Goal: Task Accomplishment & Management: Use online tool/utility

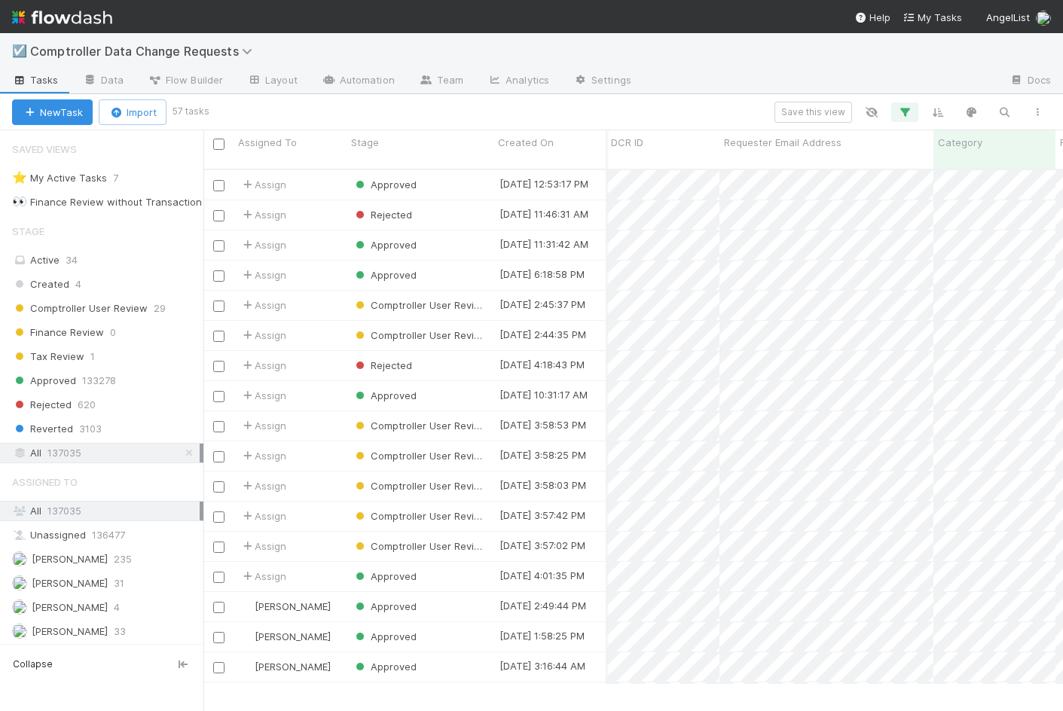
scroll to position [527, 860]
click at [95, 53] on span "Comptroller Data Change Requests" at bounding box center [145, 51] width 230 height 15
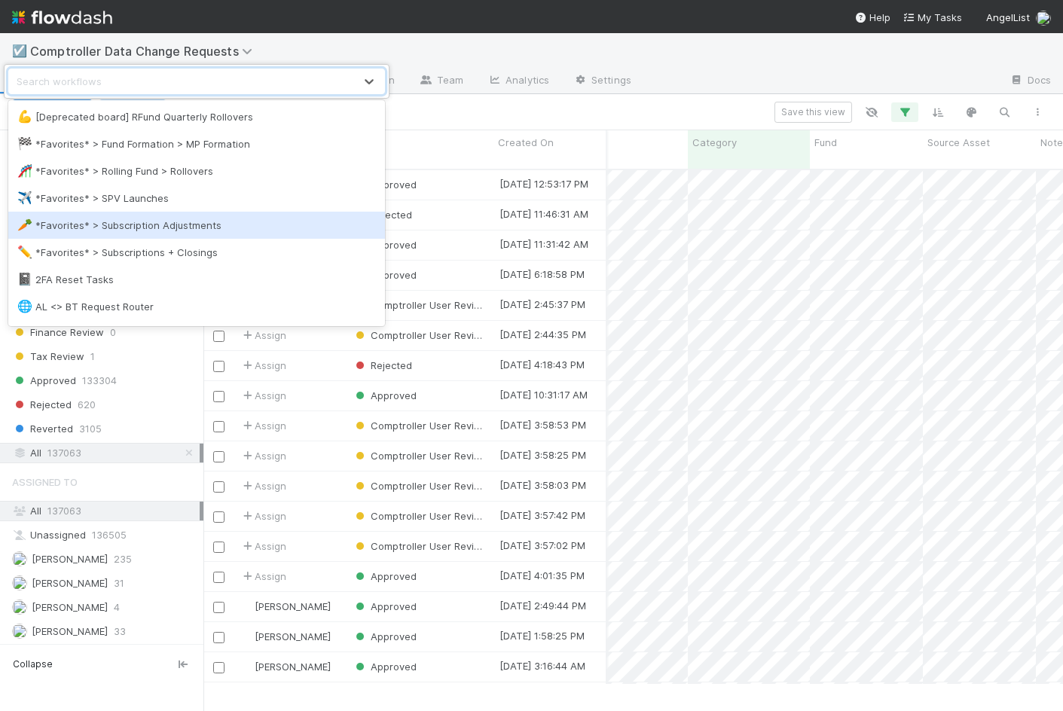
click at [110, 205] on div "✈️ *Favorites* > SPV Launches" at bounding box center [196, 198] width 359 height 15
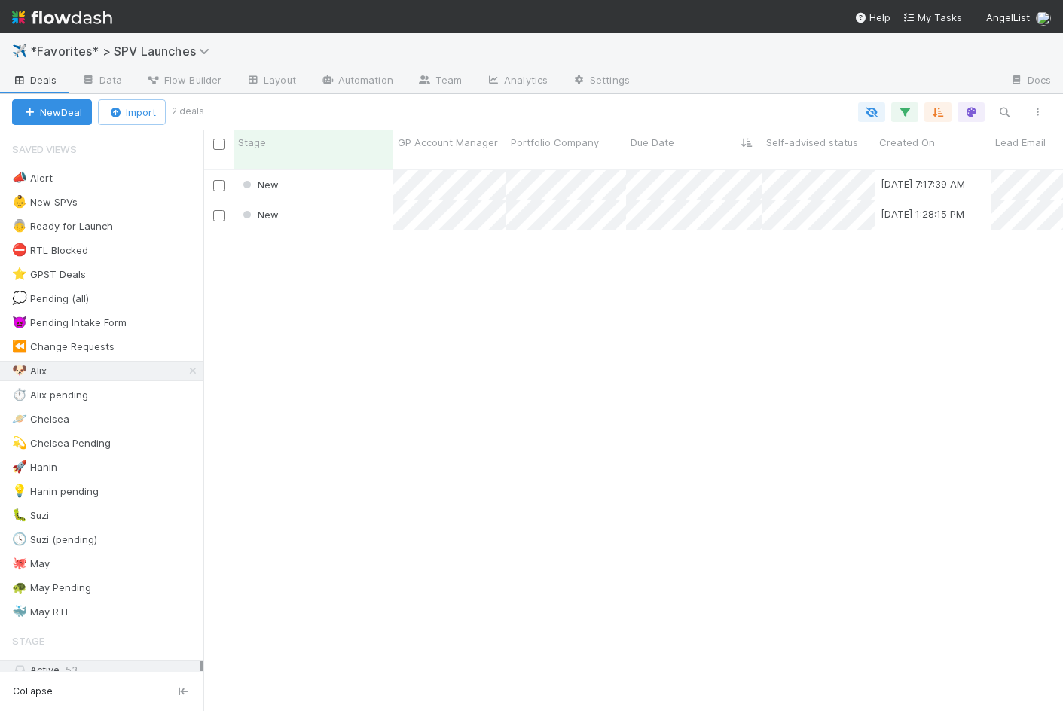
scroll to position [554, 860]
click at [341, 183] on div "New" at bounding box center [314, 184] width 160 height 29
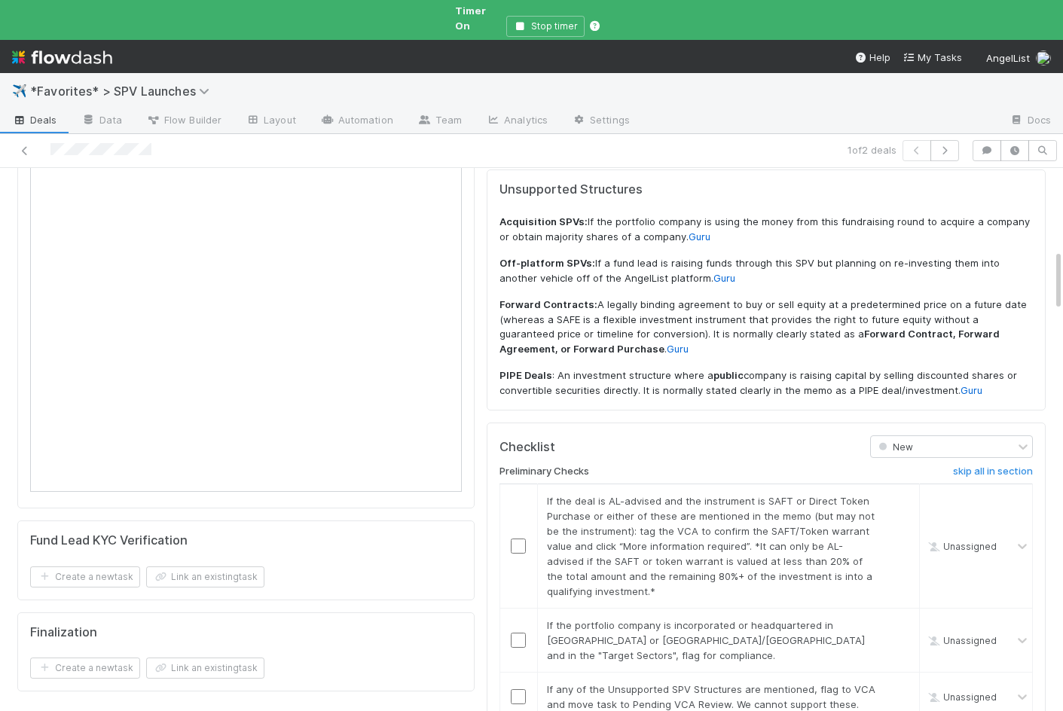
scroll to position [737, 0]
click at [900, 493] on link "skip" at bounding box center [900, 499] width 19 height 12
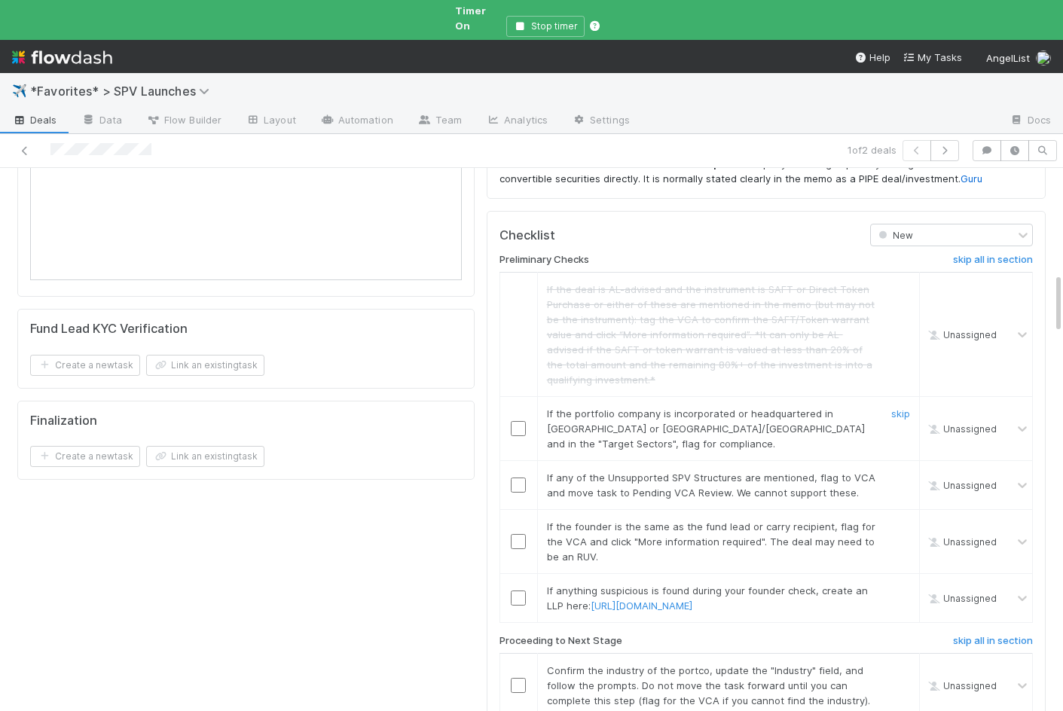
scroll to position [948, 0]
click at [902, 406] on link "skip" at bounding box center [900, 412] width 19 height 12
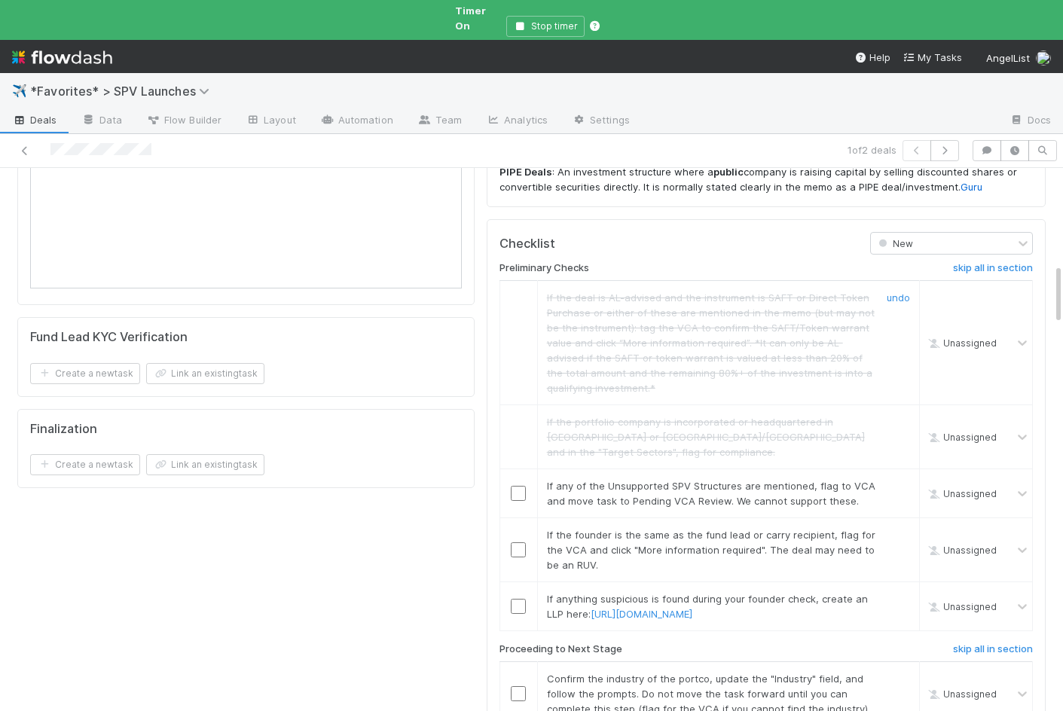
scroll to position [967, 0]
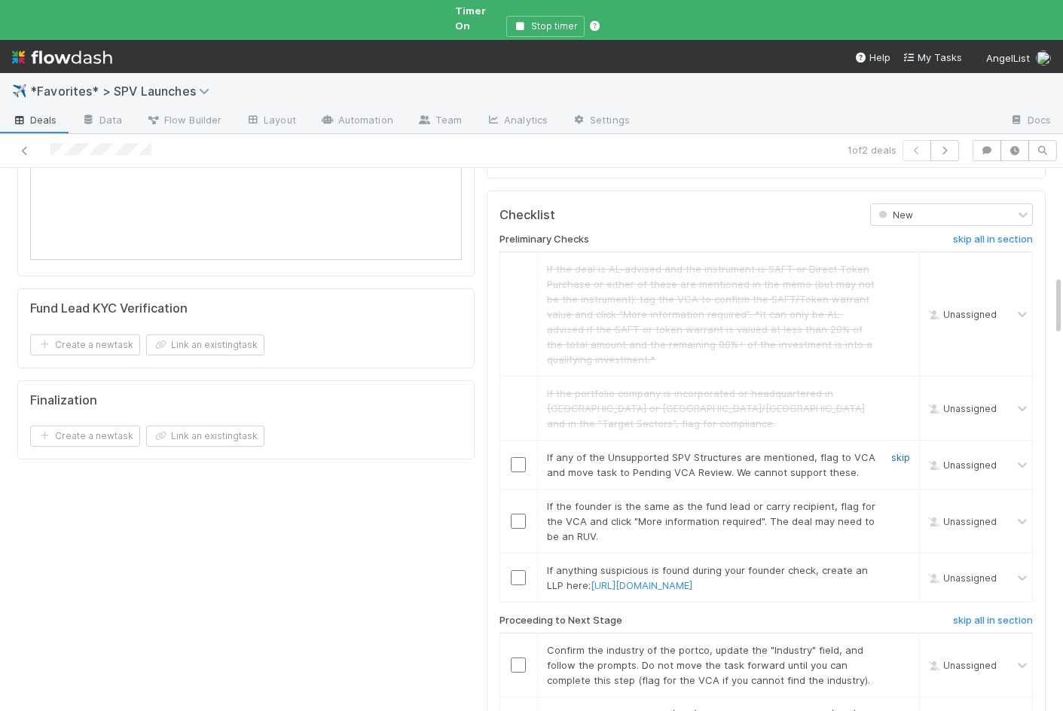
click at [896, 451] on link "skip" at bounding box center [900, 457] width 19 height 12
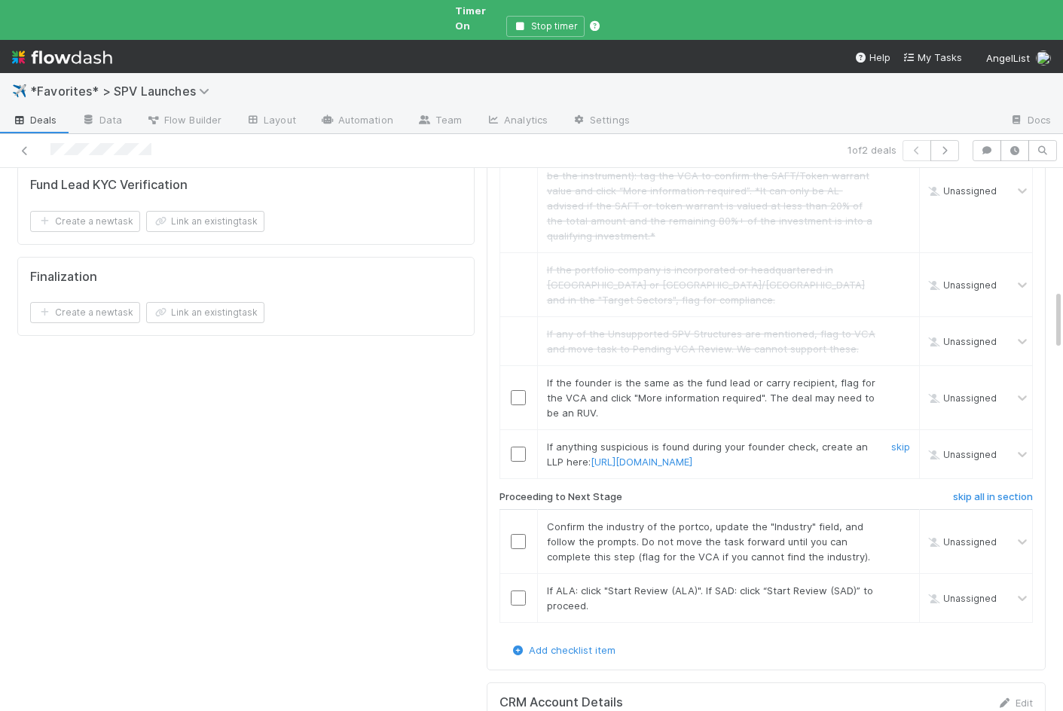
scroll to position [1099, 0]
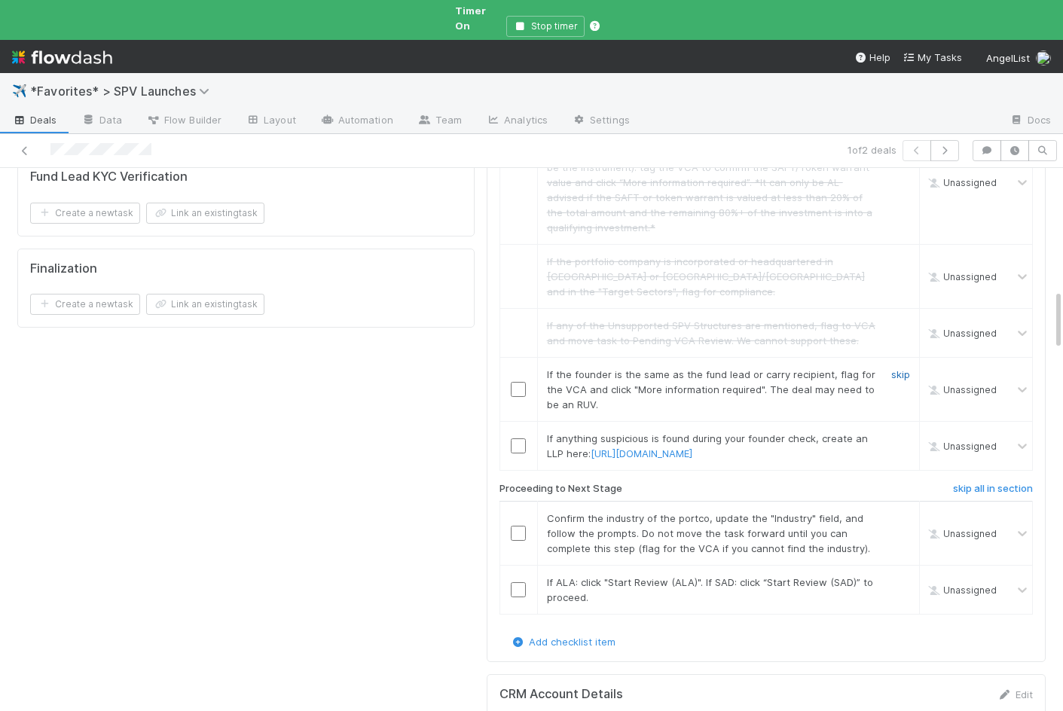
click at [900, 368] on link "skip" at bounding box center [900, 374] width 19 height 12
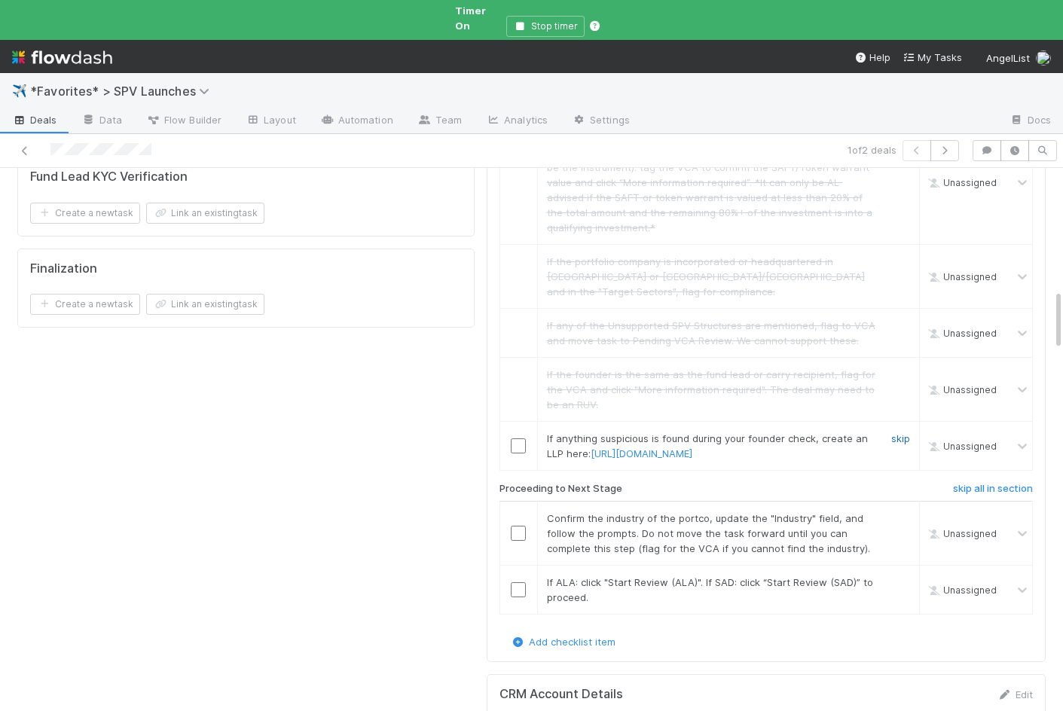
click at [894, 433] on link "skip" at bounding box center [900, 439] width 19 height 12
click at [520, 526] on input "checkbox" at bounding box center [518, 533] width 15 height 15
click at [520, 565] on td at bounding box center [519, 589] width 38 height 49
click at [520, 582] on input "checkbox" at bounding box center [518, 589] width 15 height 15
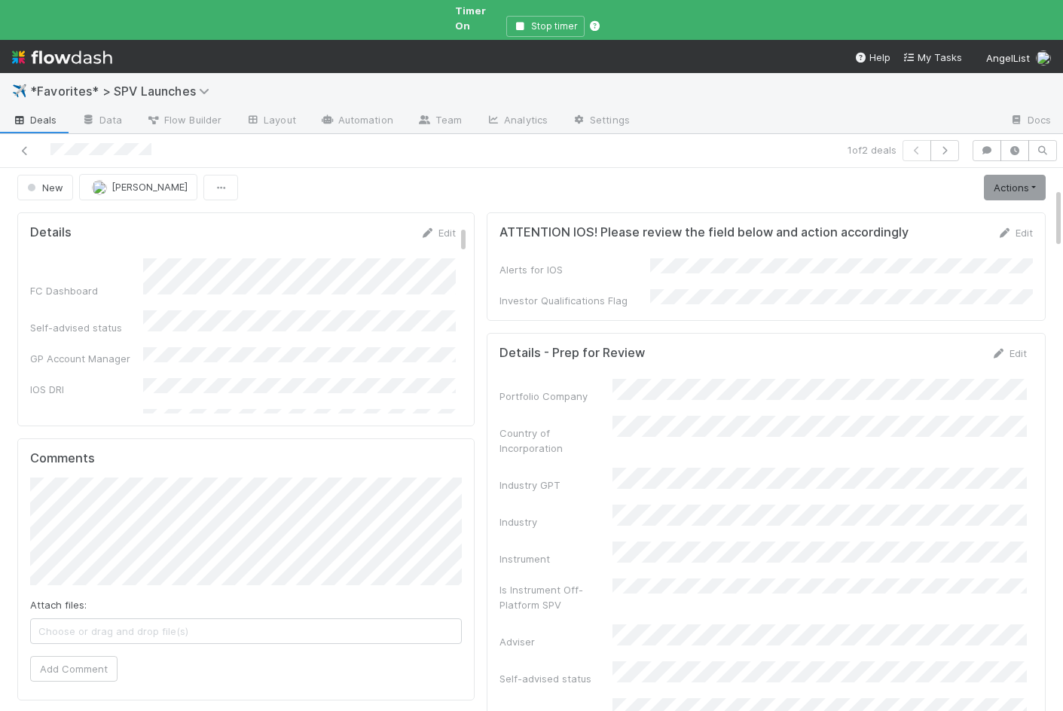
scroll to position [0, 0]
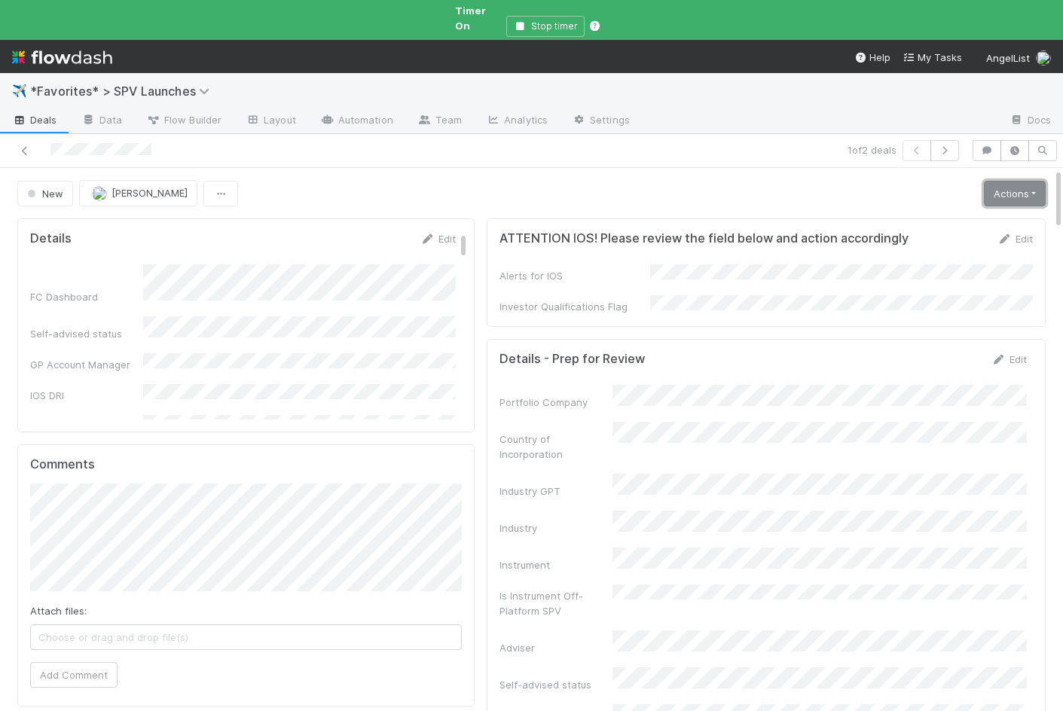
click at [1004, 187] on link "Actions" at bounding box center [1015, 194] width 62 height 26
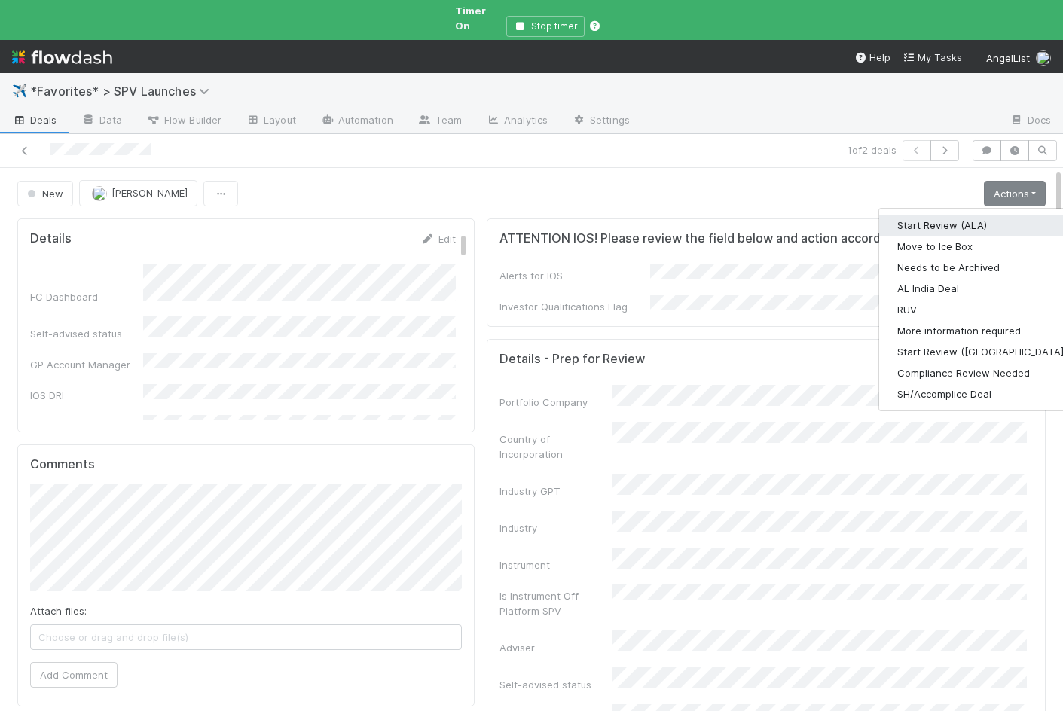
click at [980, 215] on button "Start Review (ALA)" at bounding box center [982, 225] width 206 height 21
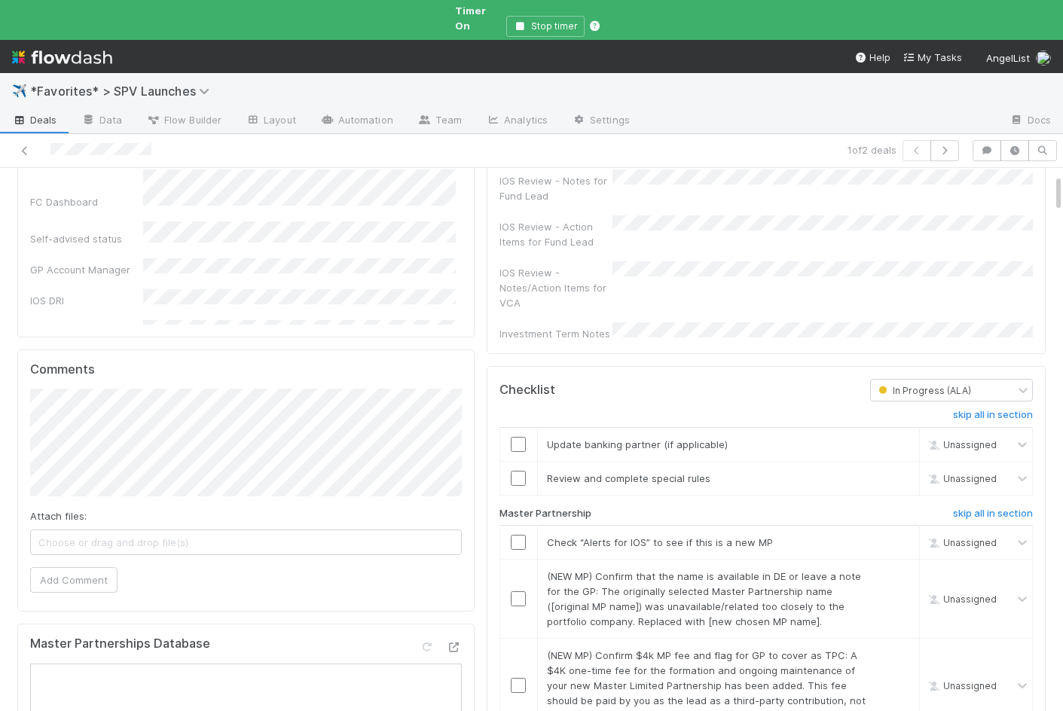
scroll to position [98, 0]
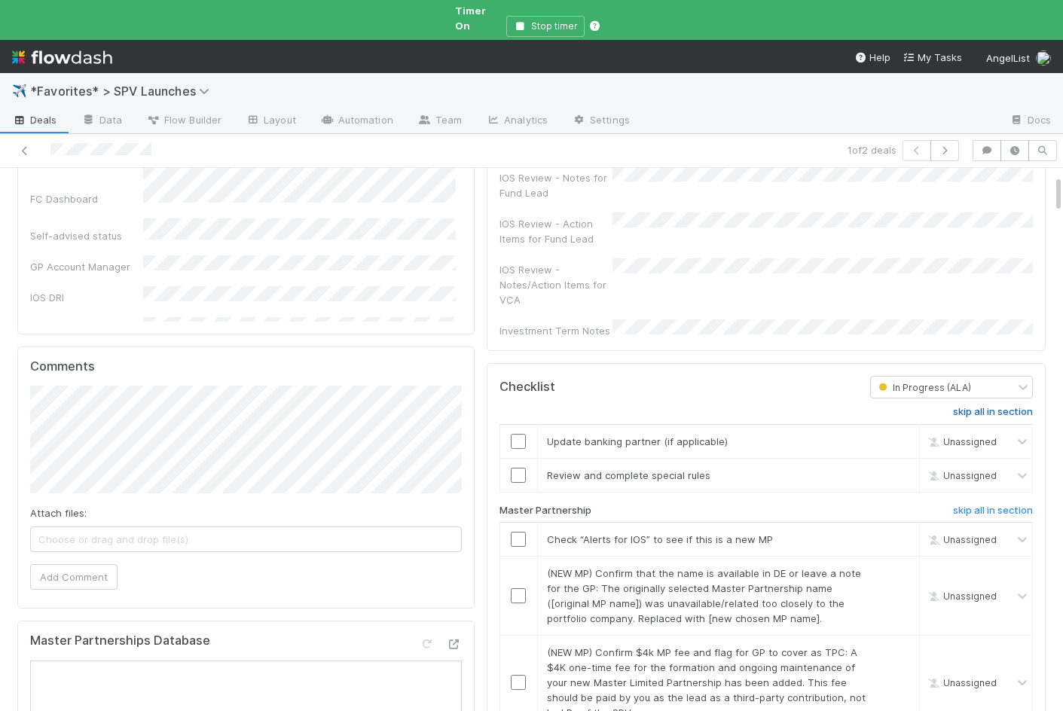
click at [968, 406] on h6 "skip all in section" at bounding box center [993, 412] width 80 height 12
click at [518, 532] on input "checkbox" at bounding box center [518, 539] width 15 height 15
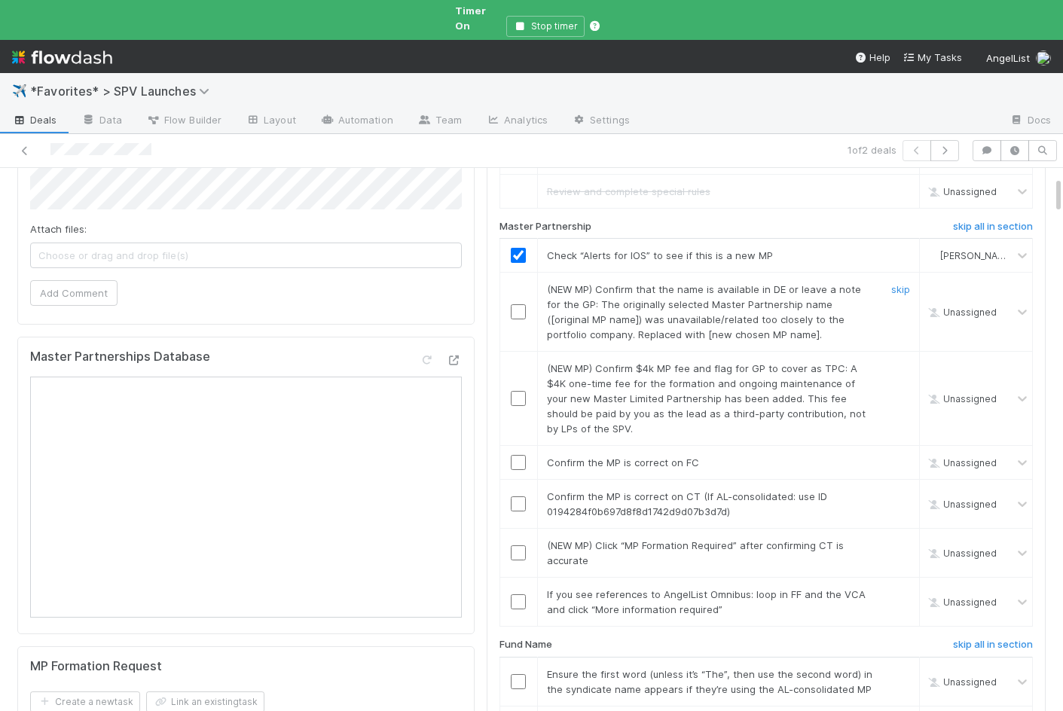
scroll to position [385, 0]
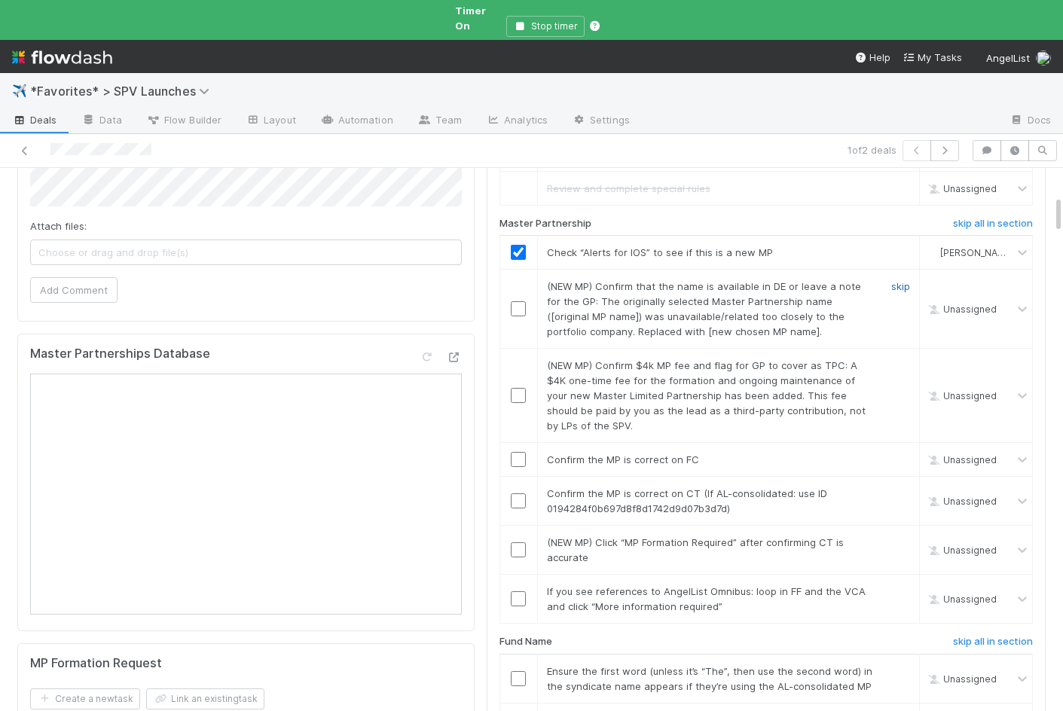
click at [899, 280] on link "skip" at bounding box center [900, 286] width 19 height 12
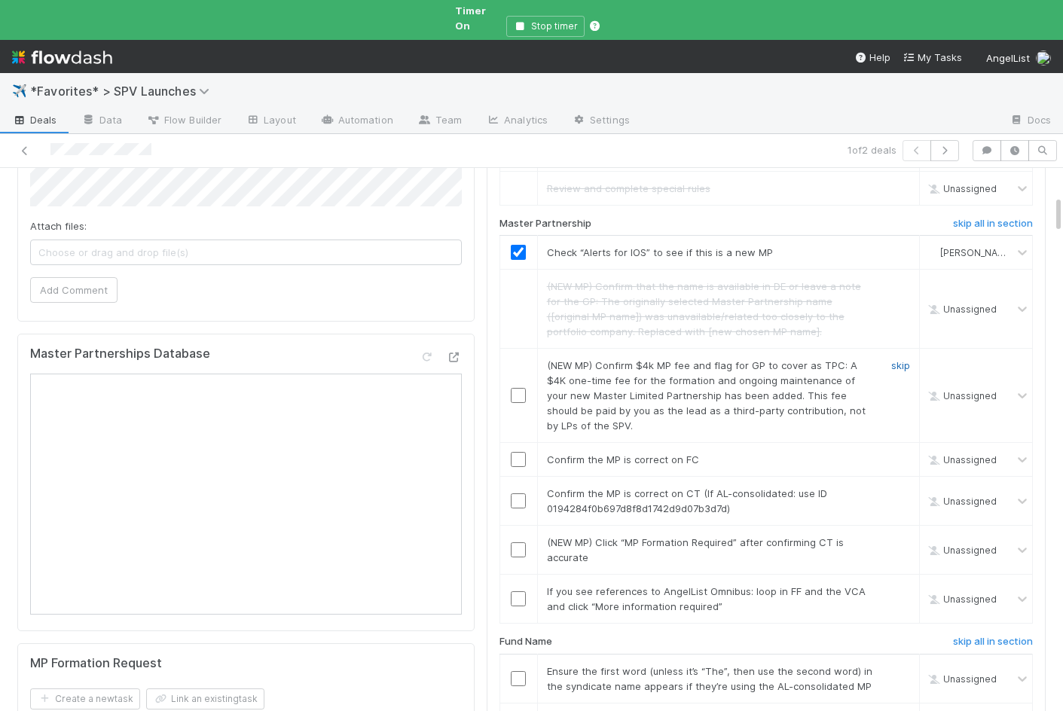
click at [897, 359] on link "skip" at bounding box center [900, 365] width 19 height 12
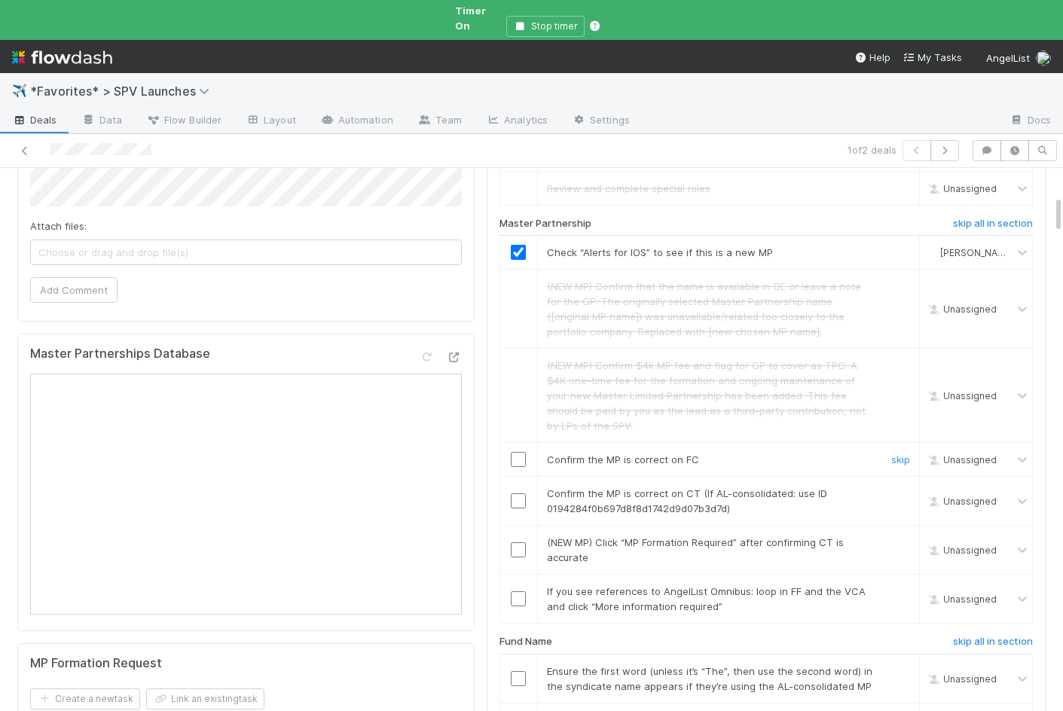
click at [514, 452] on input "checkbox" at bounding box center [518, 459] width 15 height 15
click at [575, 488] on span "Confirm the MP is correct on CT (If AL-consolidated: use ID 0194284f0b697d8f8d1…" at bounding box center [687, 501] width 280 height 27
copy span "0194284f0b697d8f8d1742d9d07b3d7d"
click at [521, 494] on input "checkbox" at bounding box center [518, 501] width 15 height 15
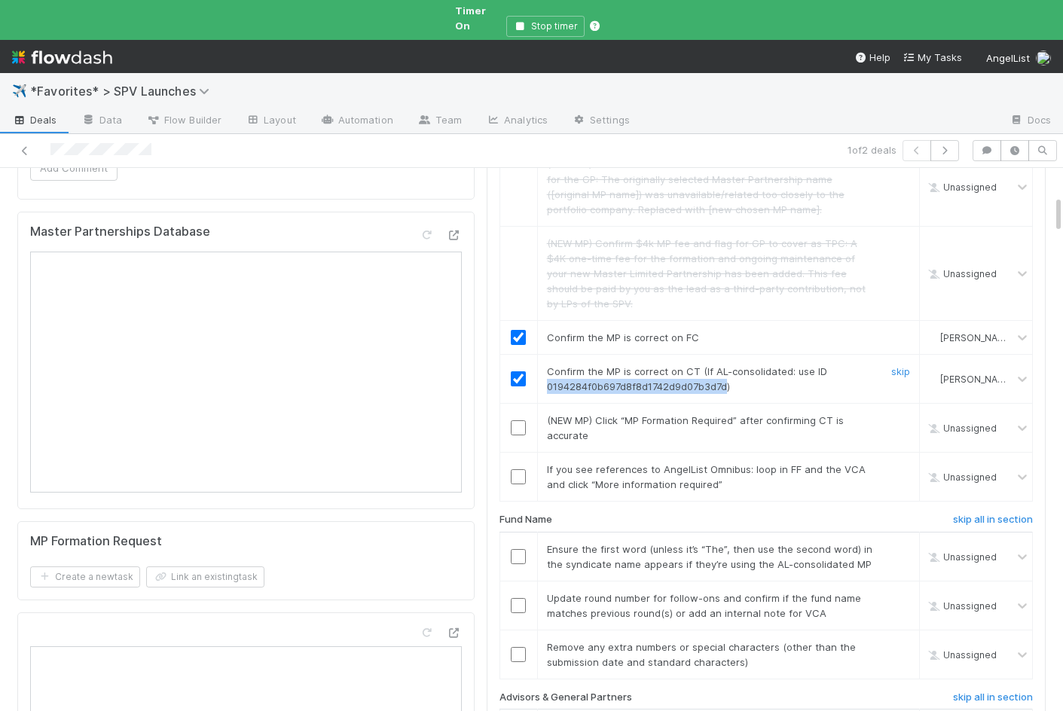
scroll to position [509, 0]
click at [898, 412] on link "skip" at bounding box center [900, 418] width 19 height 12
click at [911, 460] on div "skip" at bounding box center [898, 475] width 45 height 30
click at [903, 461] on link "skip" at bounding box center [900, 467] width 19 height 12
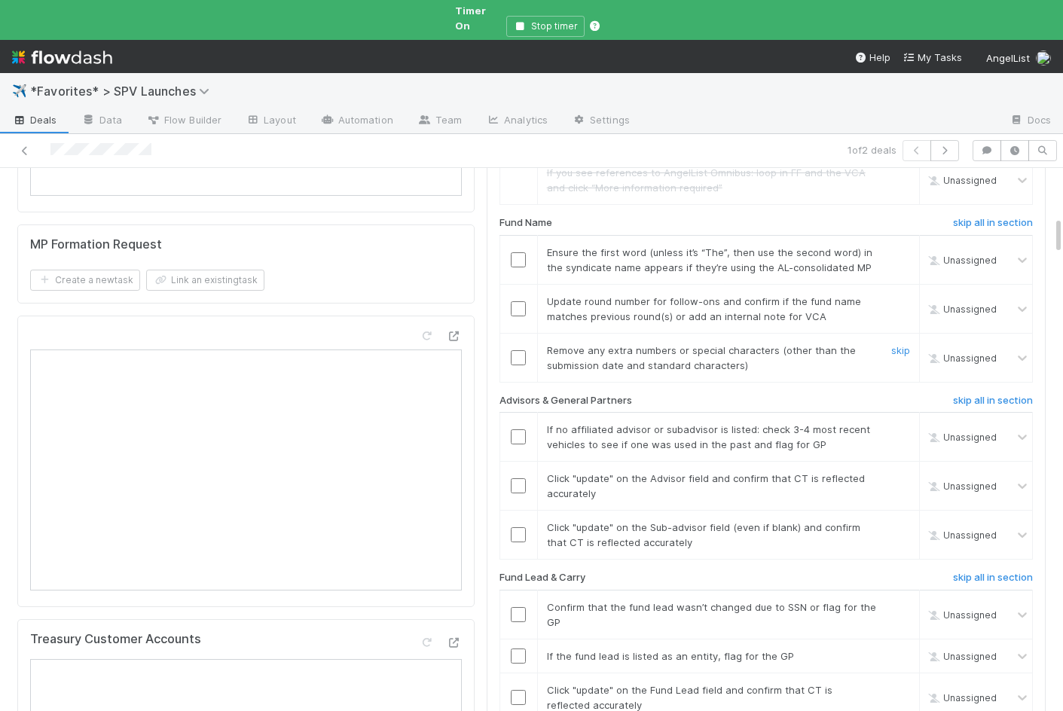
scroll to position [0, 0]
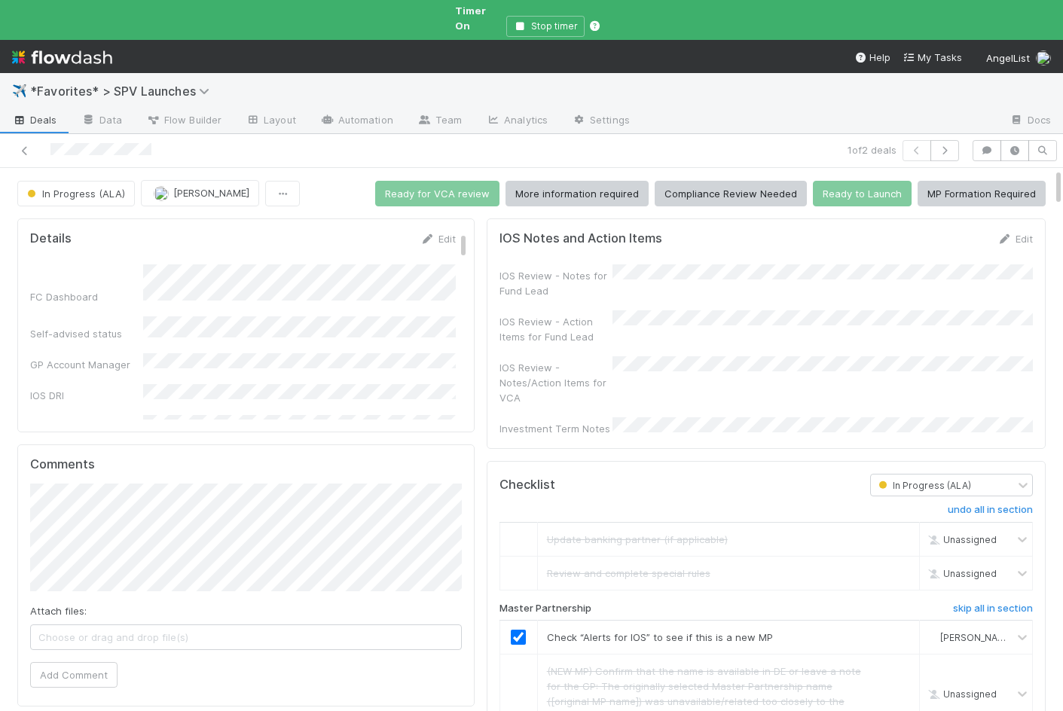
click at [594, 379] on div "IOS Review - Notes/Action Items for VCA" at bounding box center [556, 382] width 113 height 45
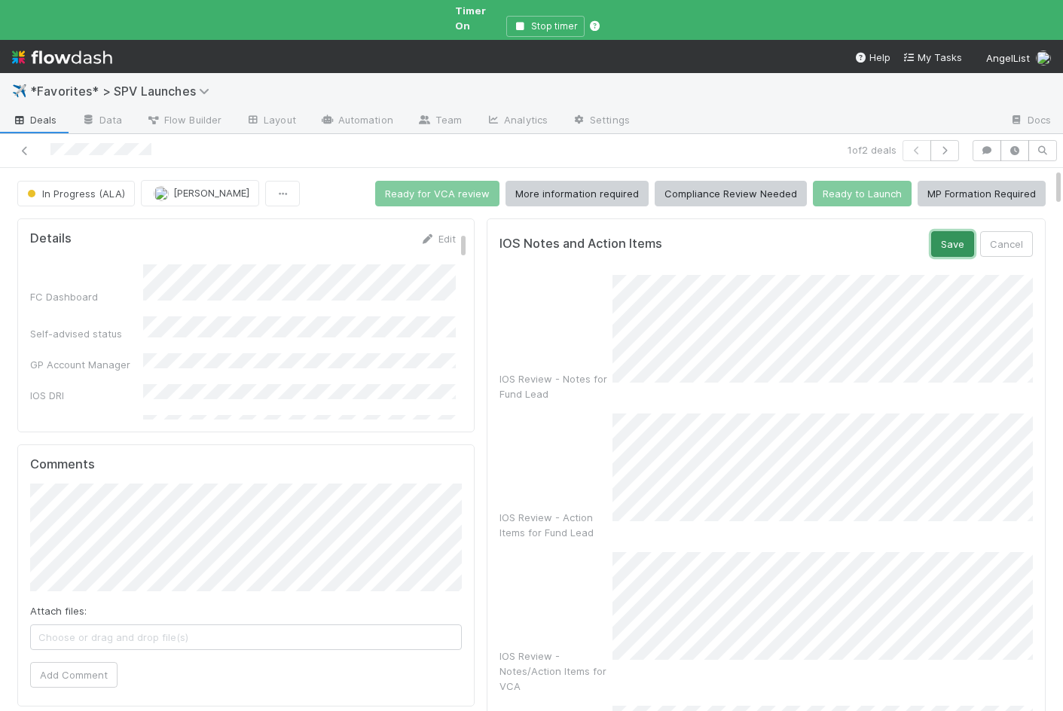
click at [949, 231] on button "Save" at bounding box center [952, 244] width 43 height 26
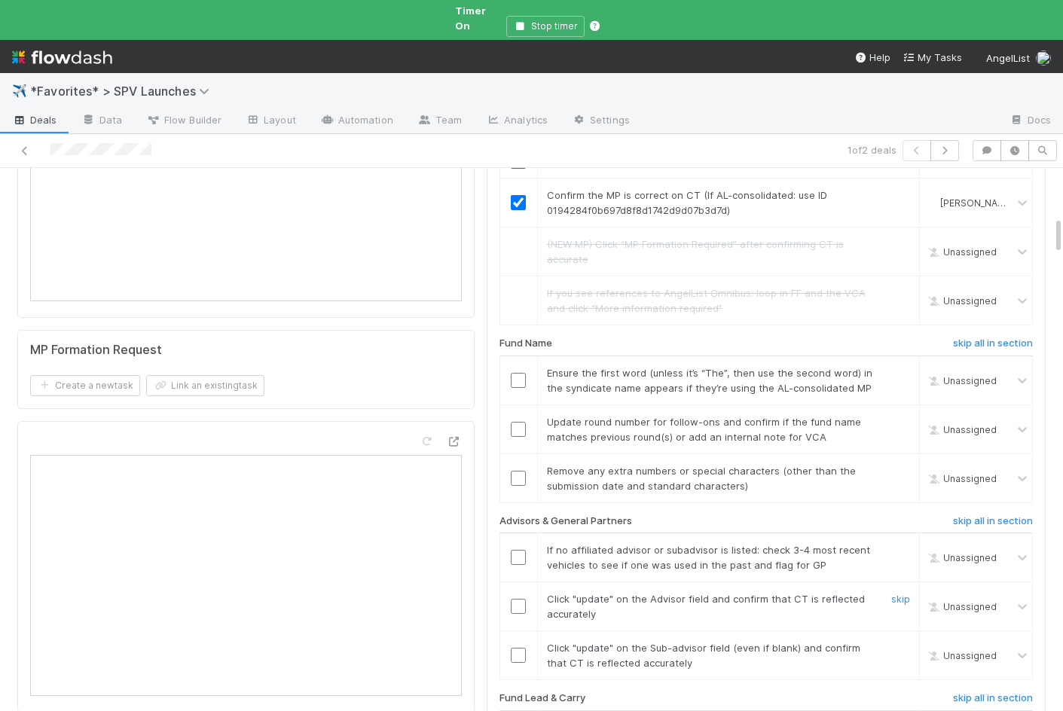
scroll to position [692, 0]
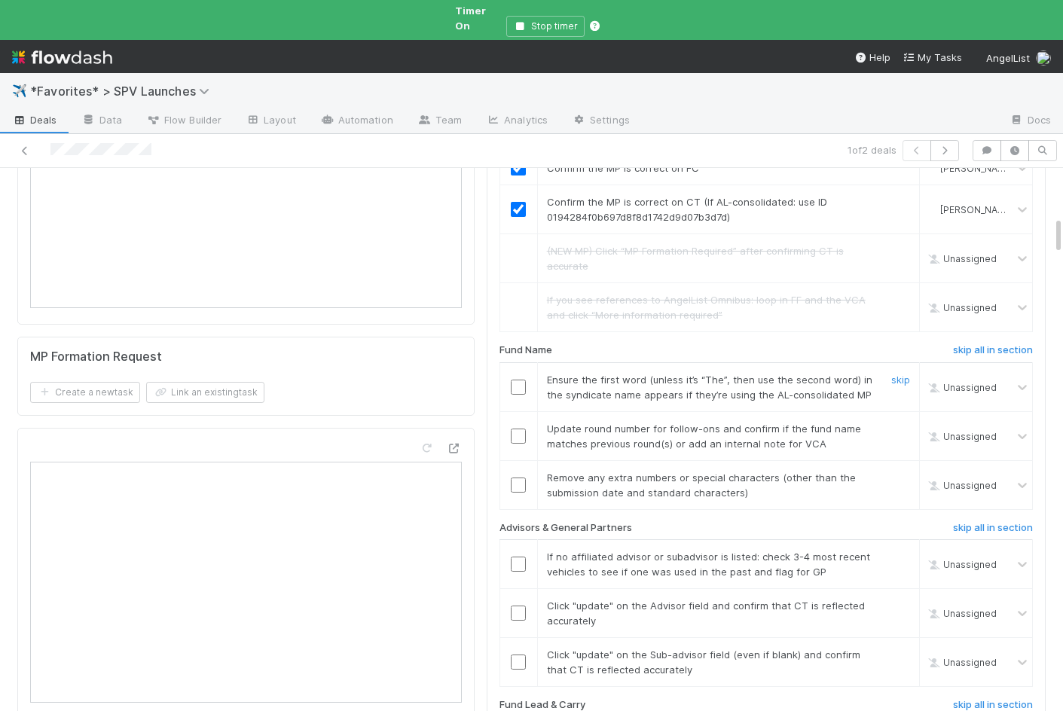
click at [517, 380] on input "checkbox" at bounding box center [518, 387] width 15 height 15
click at [906, 423] on link "skip" at bounding box center [900, 429] width 19 height 12
checkbox input "true"
click at [901, 472] on link "skip" at bounding box center [900, 478] width 19 height 12
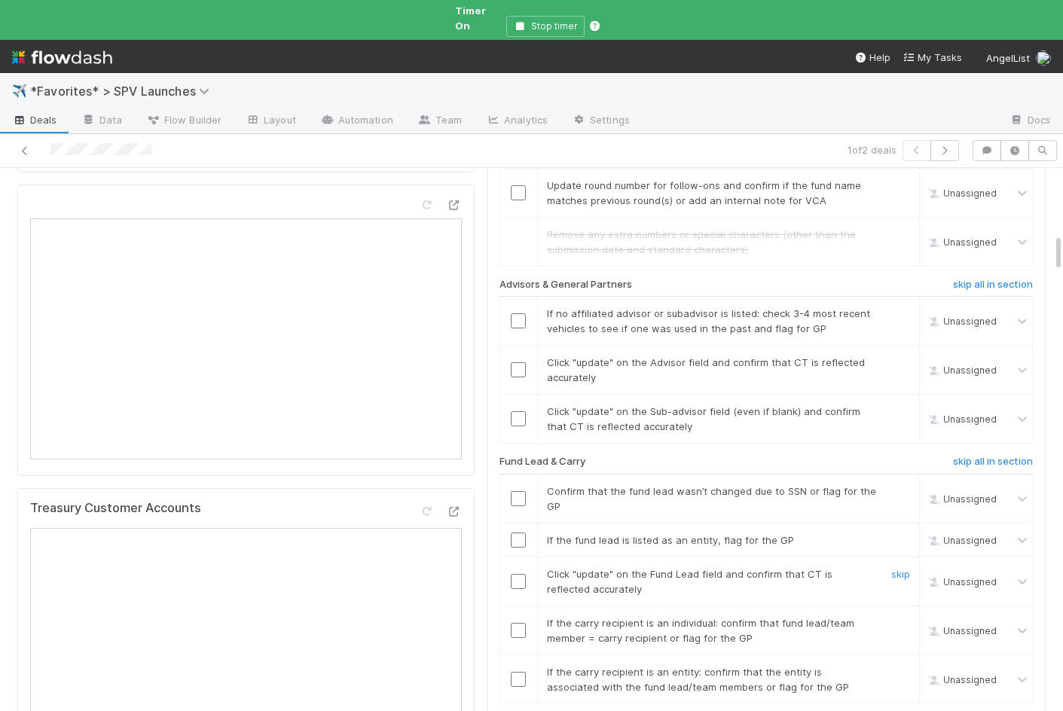
scroll to position [978, 0]
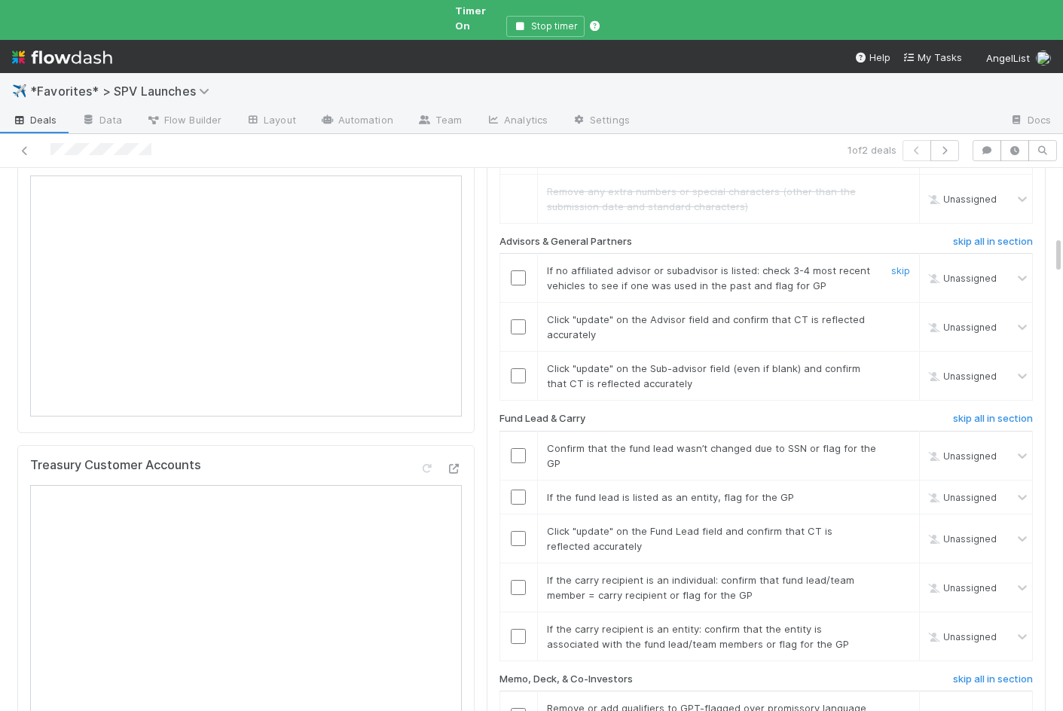
click at [517, 271] on input "checkbox" at bounding box center [518, 278] width 15 height 15
click at [521, 319] on input "checkbox" at bounding box center [518, 326] width 15 height 15
click at [517, 368] on input "checkbox" at bounding box center [518, 375] width 15 height 15
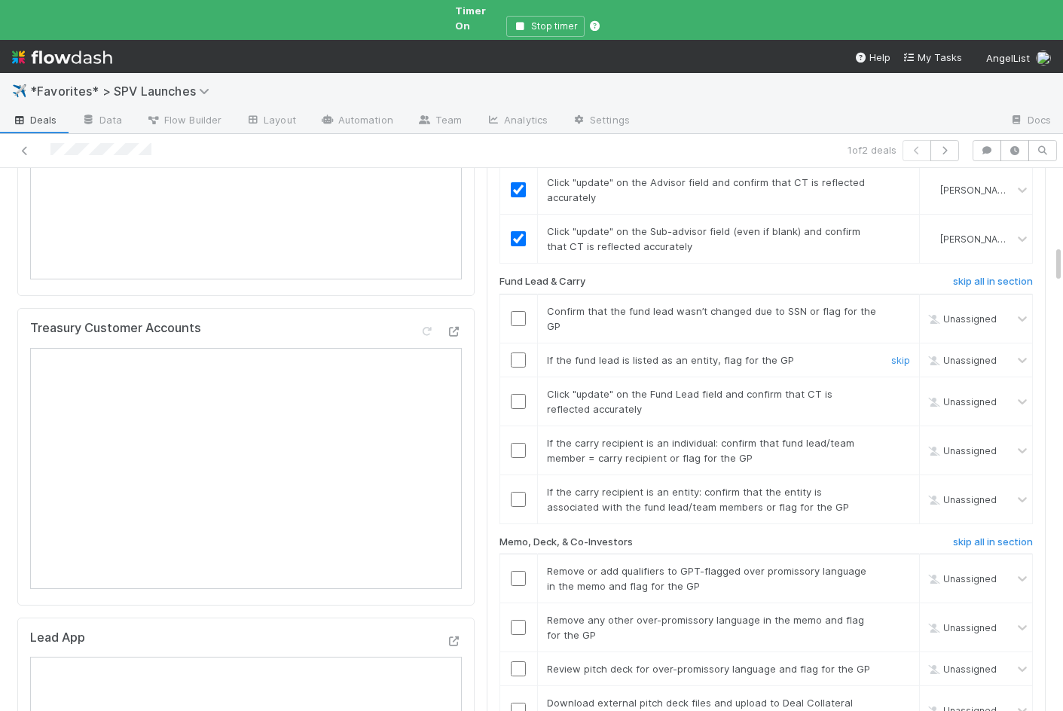
scroll to position [1145, 0]
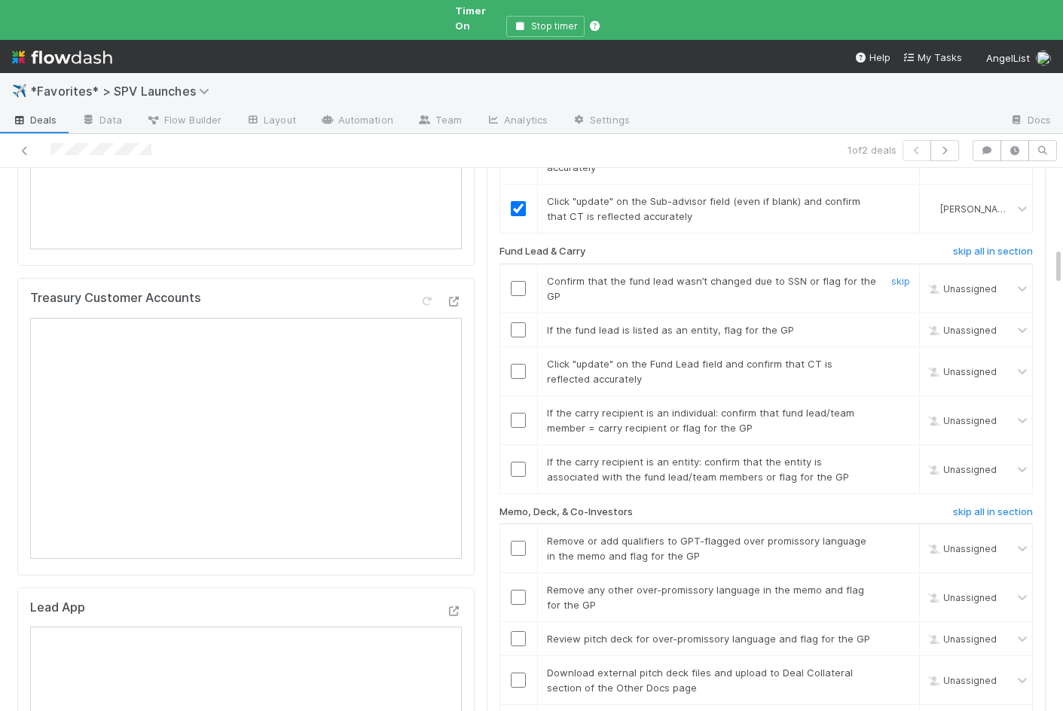
click at [520, 281] on input "checkbox" at bounding box center [518, 288] width 15 height 15
click at [897, 324] on link "skip" at bounding box center [900, 330] width 19 height 12
click at [516, 364] on input "checkbox" at bounding box center [518, 371] width 15 height 15
click at [899, 407] on link "skip" at bounding box center [900, 413] width 19 height 12
click at [517, 462] on input "checkbox" at bounding box center [518, 469] width 15 height 15
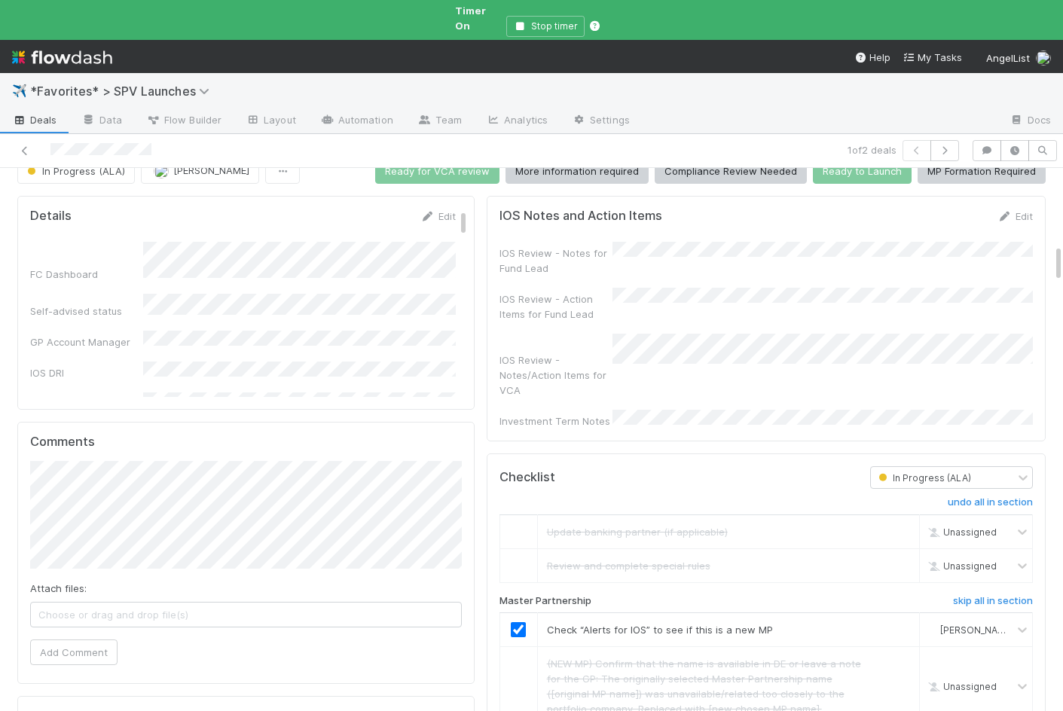
scroll to position [0, 0]
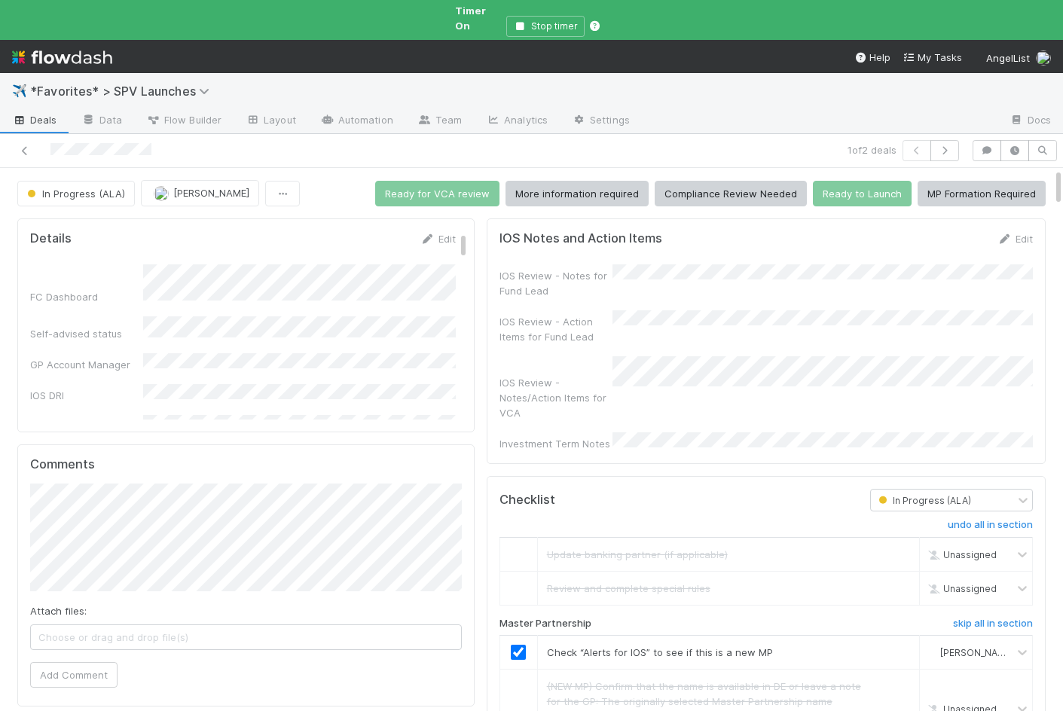
click at [582, 314] on div "IOS Review - Action Items for Fund Lead" at bounding box center [556, 329] width 113 height 30
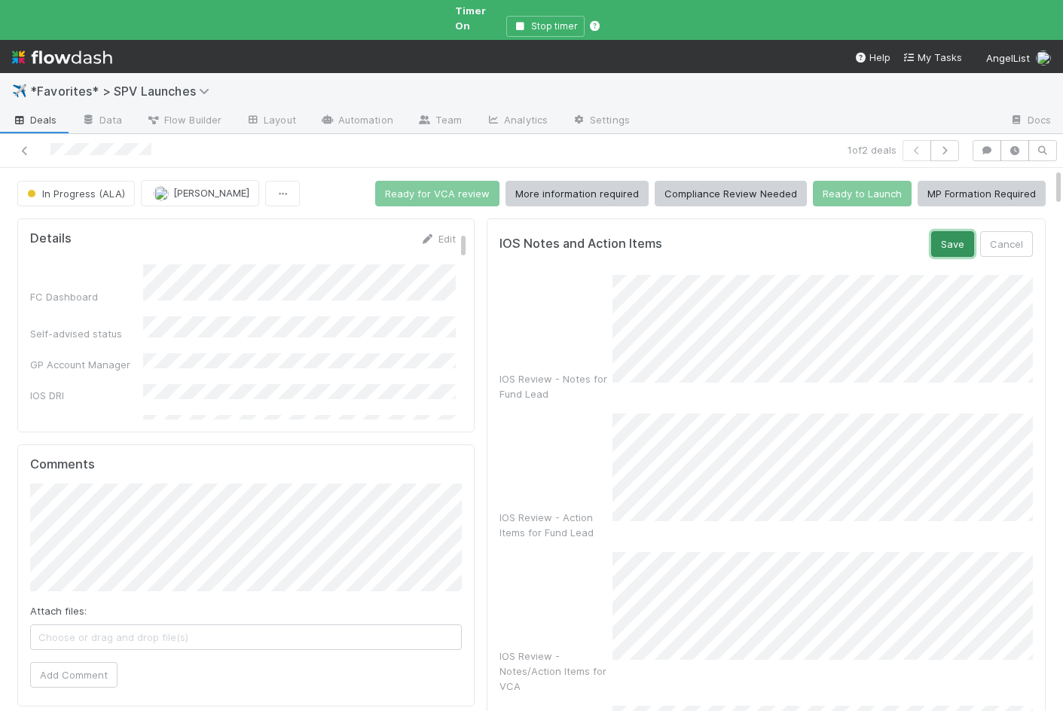
click at [952, 235] on button "Save" at bounding box center [952, 244] width 43 height 26
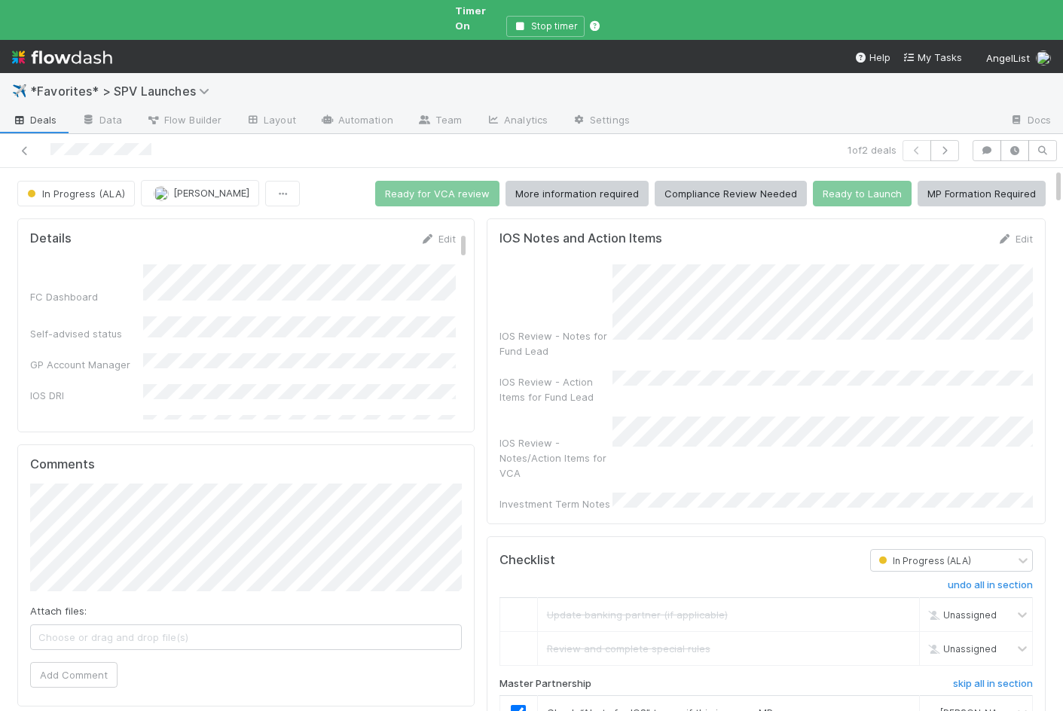
click at [581, 434] on div "IOS Review - Notes for Fund Lead IOS Review - Action Items for Fund Lead IOS Re…" at bounding box center [766, 387] width 533 height 247
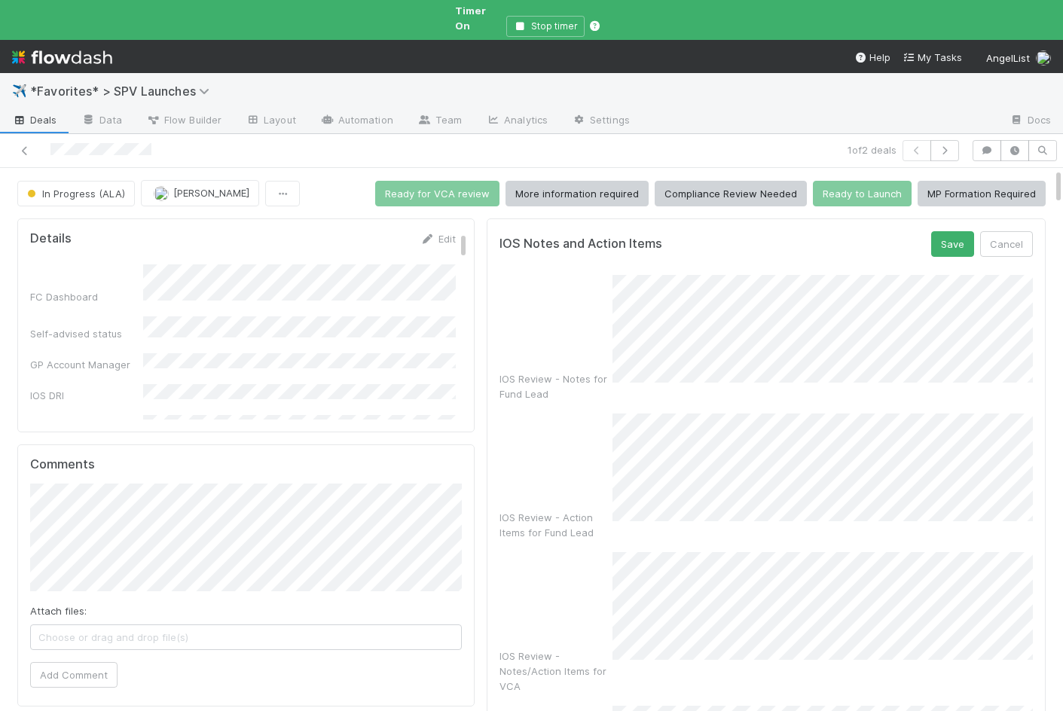
click at [926, 231] on div "IOS Notes and Action Items Save Cancel" at bounding box center [766, 244] width 533 height 26
click at [955, 231] on button "Save" at bounding box center [952, 244] width 43 height 26
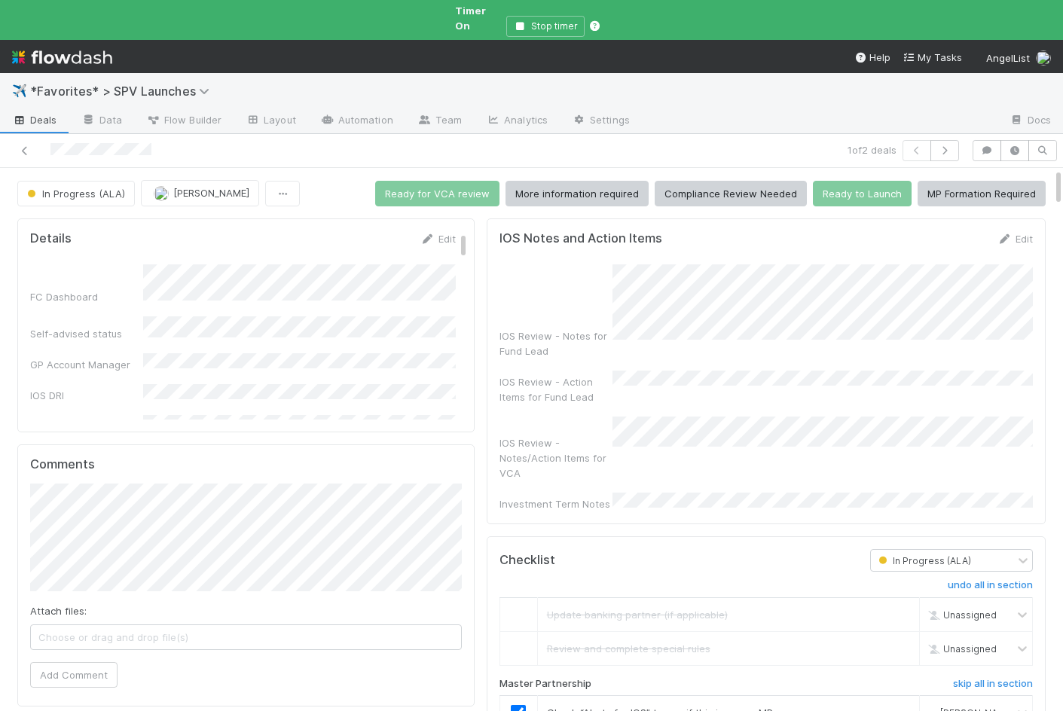
click at [561, 436] on div "IOS Review - Notes/Action Items for VCA" at bounding box center [556, 458] width 113 height 45
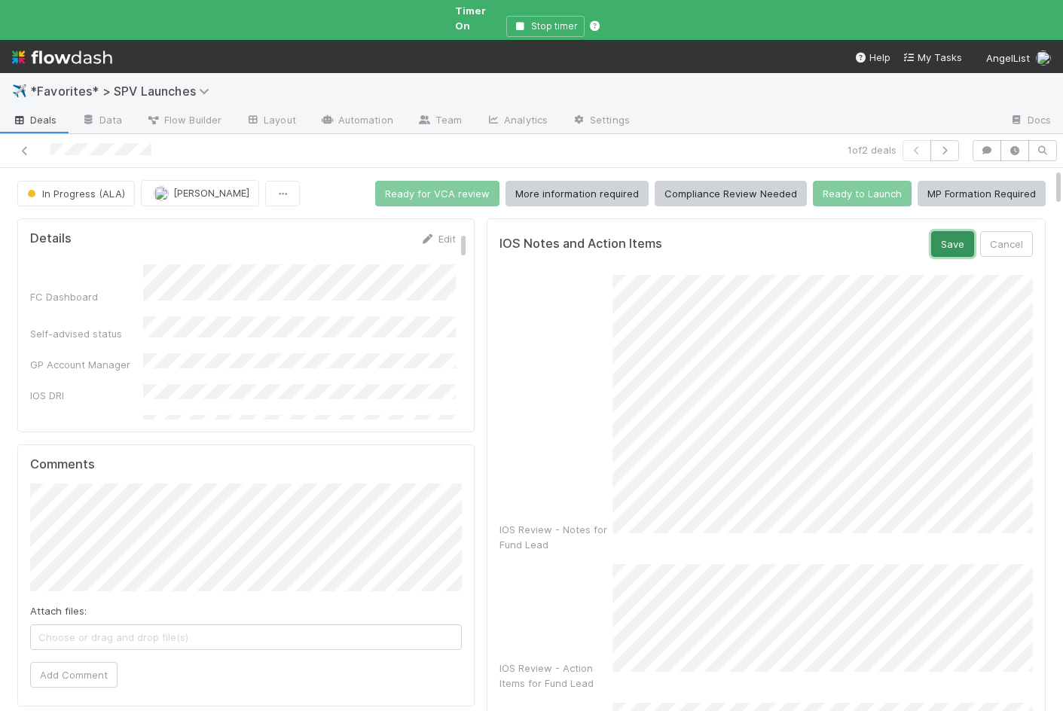
click at [957, 231] on button "Save" at bounding box center [952, 244] width 43 height 26
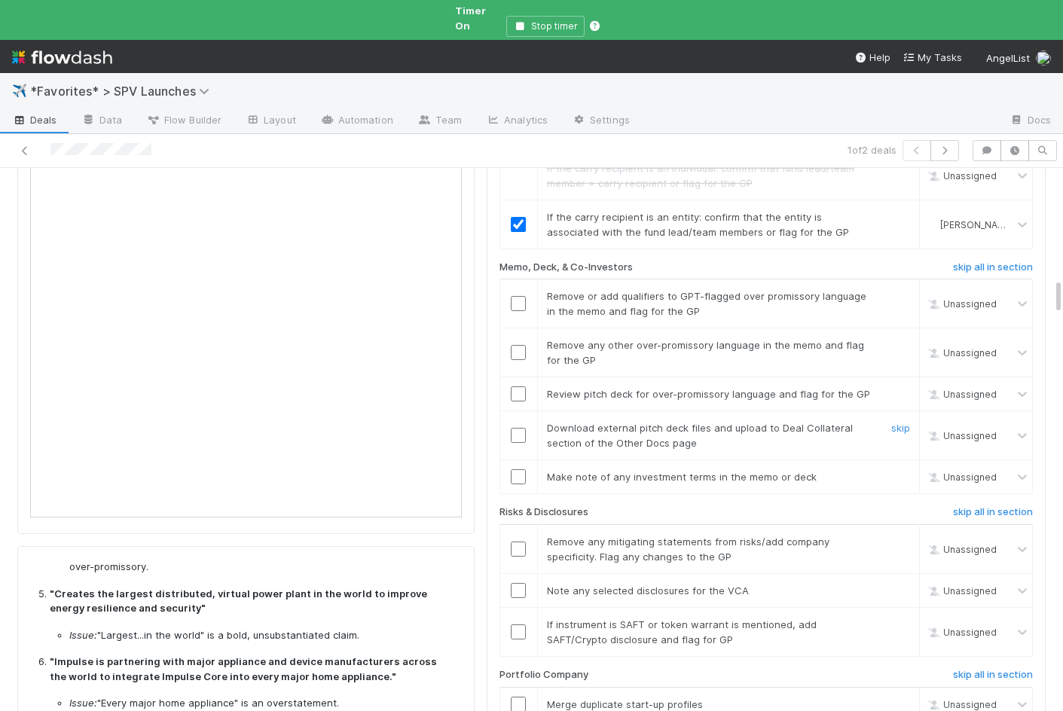
scroll to position [1529, 0]
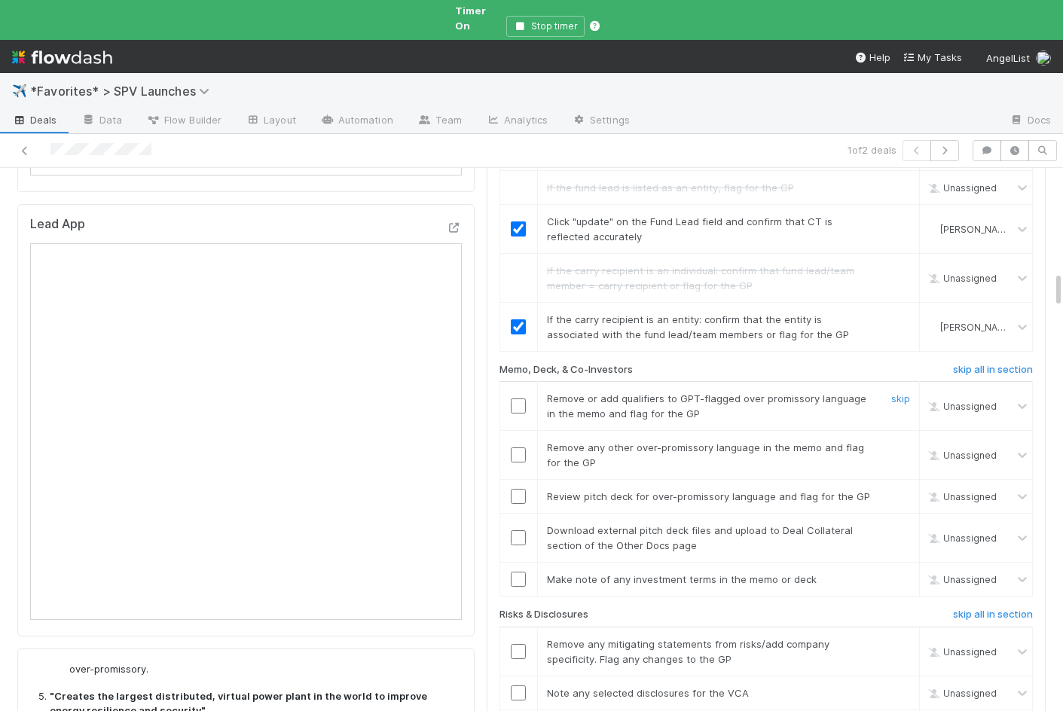
click at [520, 399] on input "checkbox" at bounding box center [518, 406] width 15 height 15
click at [520, 448] on input "checkbox" at bounding box center [518, 455] width 15 height 15
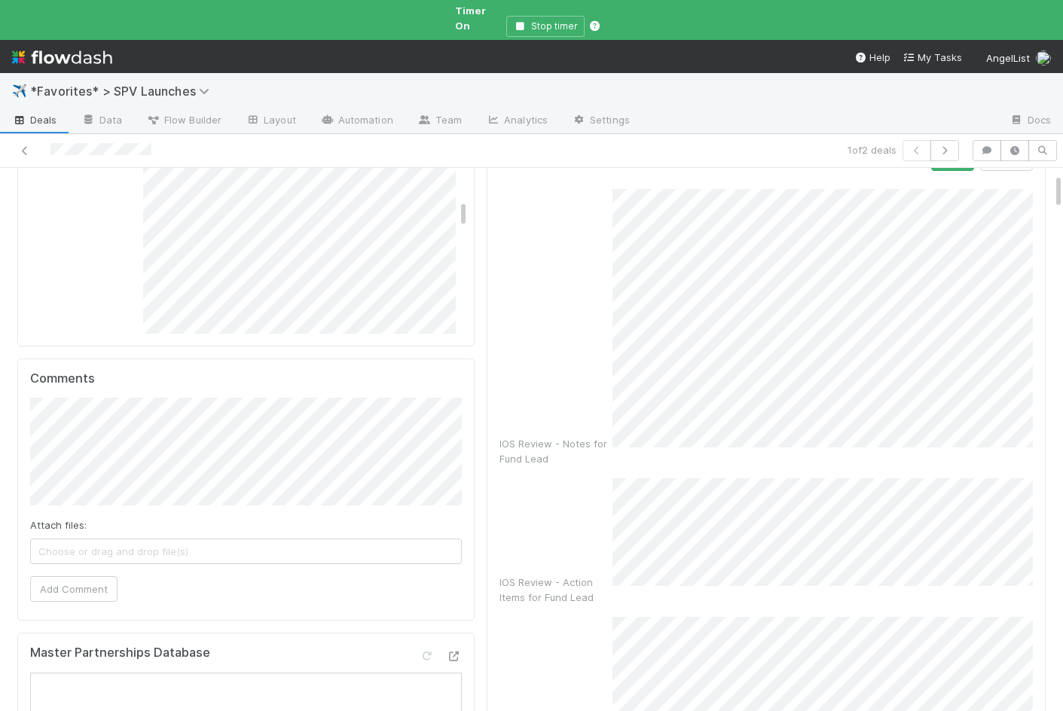
scroll to position [63, 0]
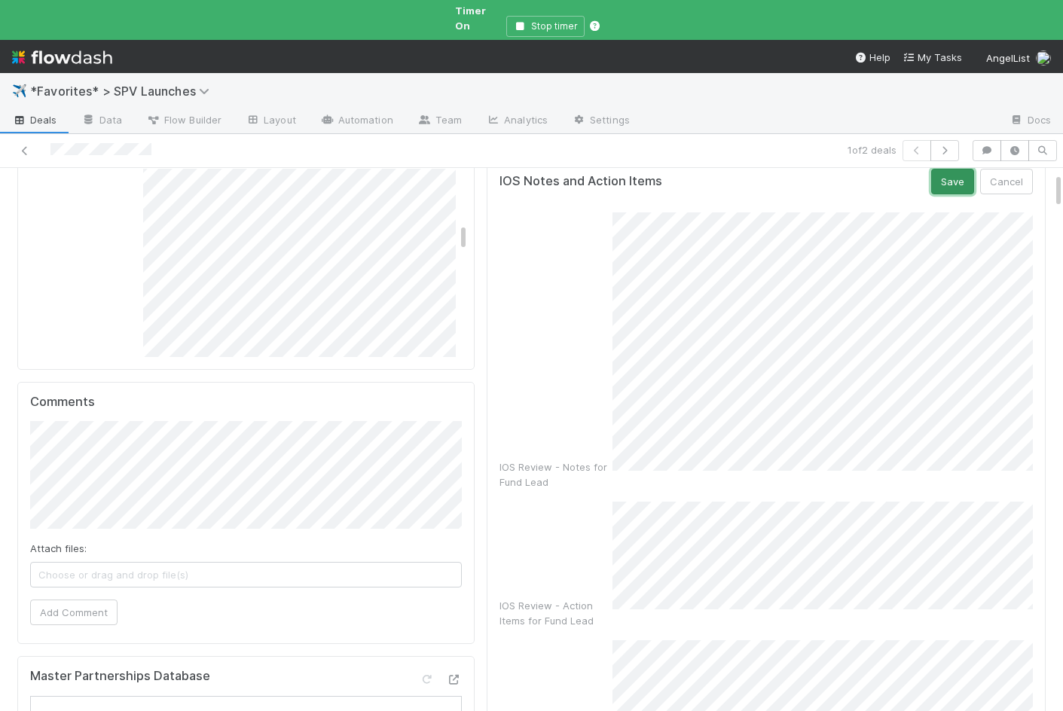
click at [957, 169] on button "Save" at bounding box center [952, 182] width 43 height 26
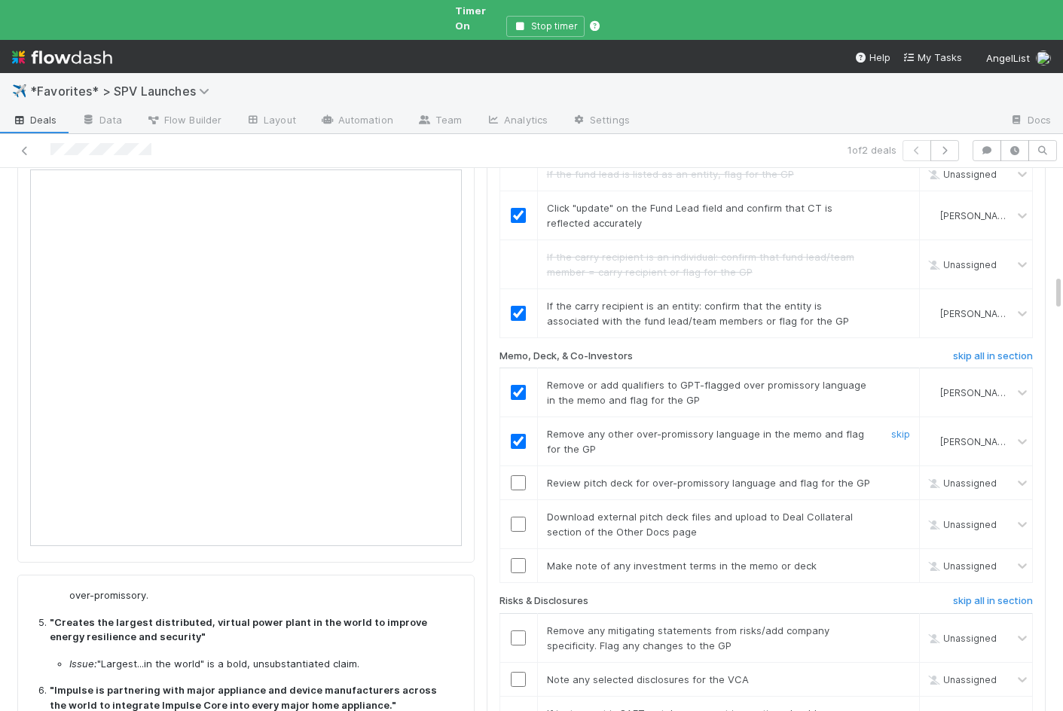
scroll to position [1605, 0]
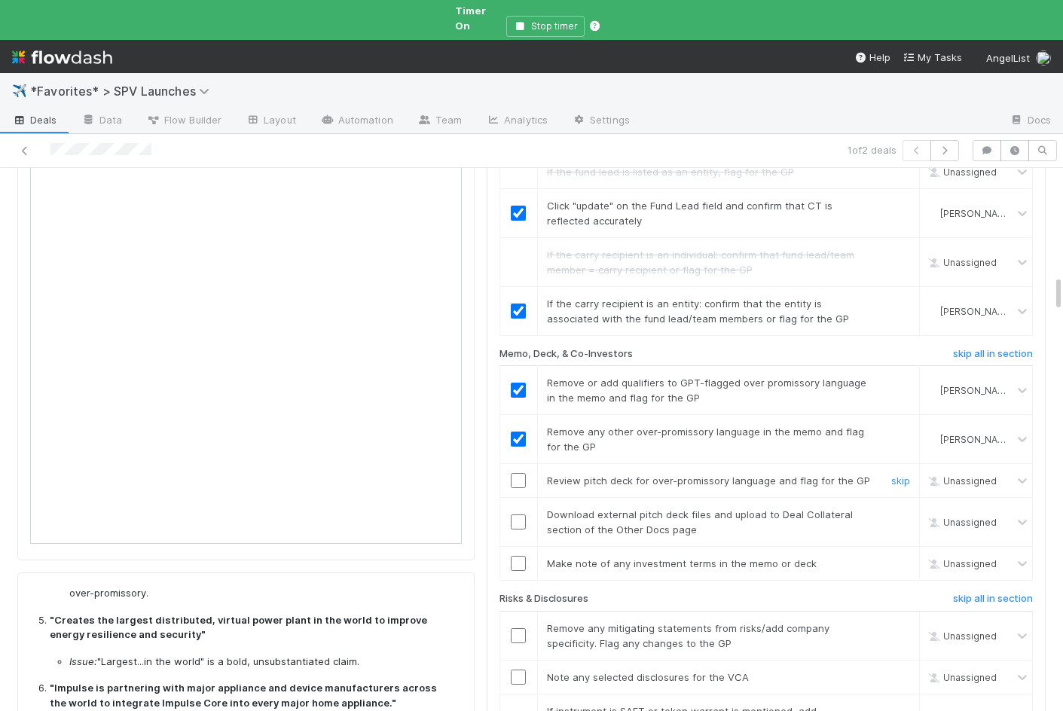
click at [520, 473] on input "checkbox" at bounding box center [518, 480] width 15 height 15
click at [520, 515] on input "checkbox" at bounding box center [518, 522] width 15 height 15
checkbox input "true"
click at [521, 556] on input "checkbox" at bounding box center [518, 563] width 15 height 15
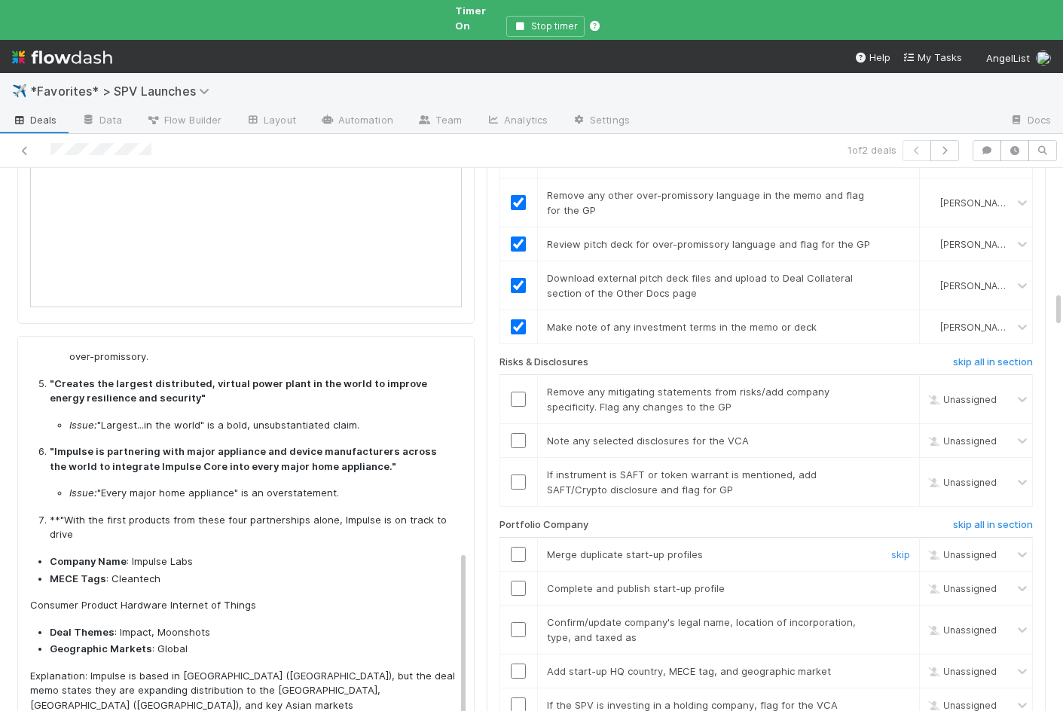
scroll to position [1864, 0]
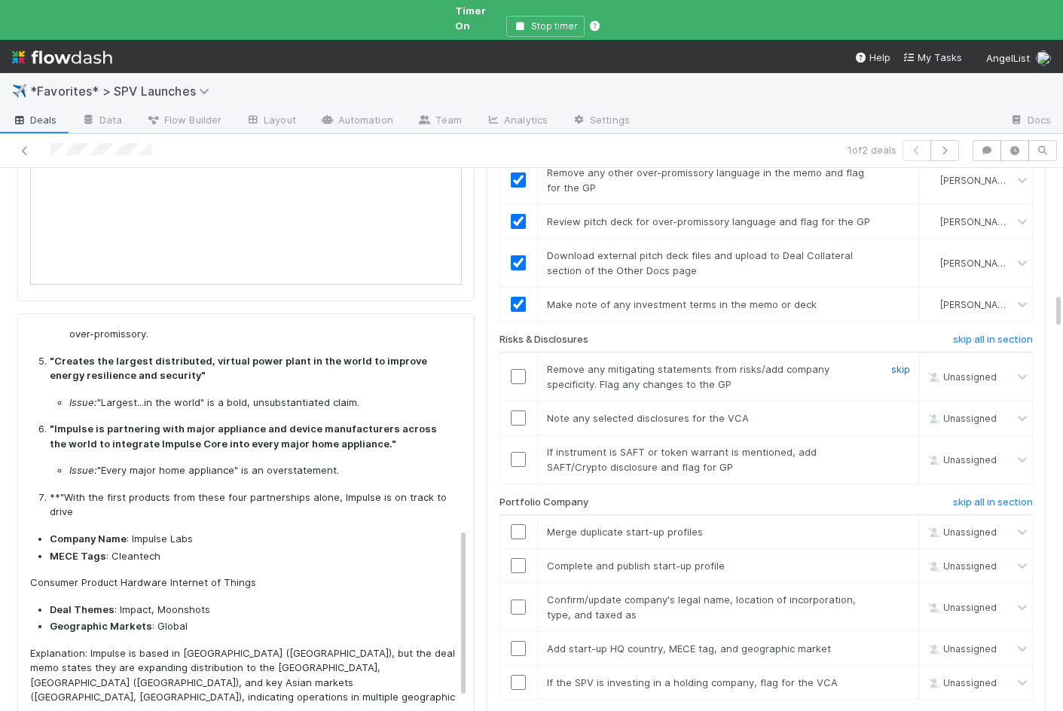
click at [896, 363] on link "skip" at bounding box center [900, 369] width 19 height 12
click at [1007, 334] on h6 "skip all in section" at bounding box center [993, 340] width 80 height 12
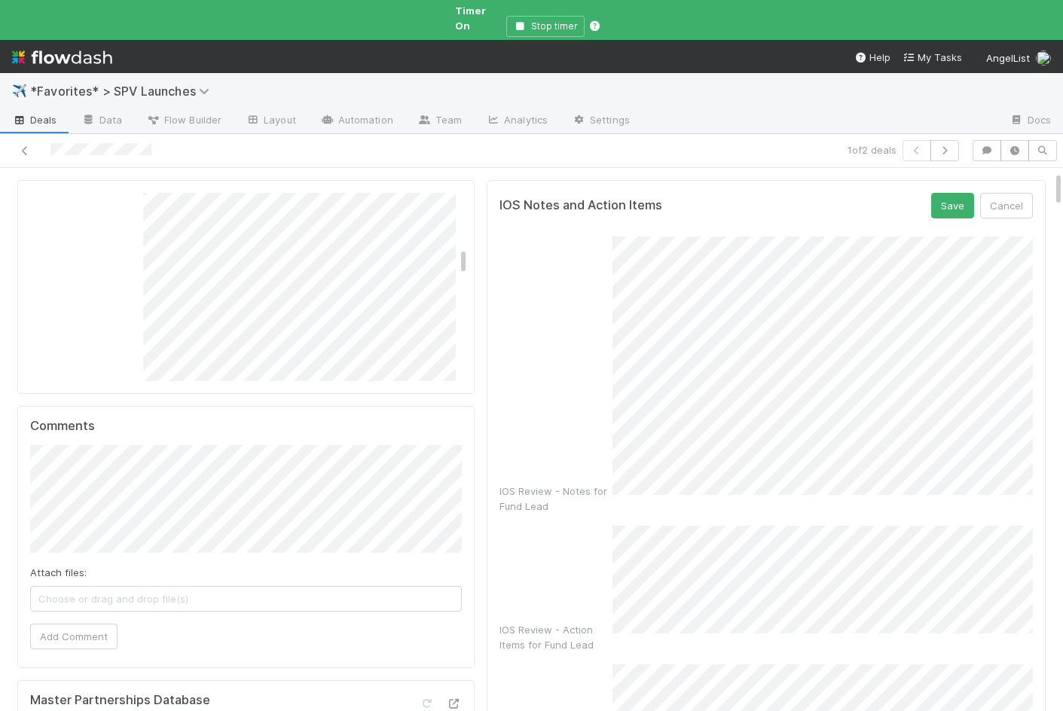
scroll to position [6, 0]
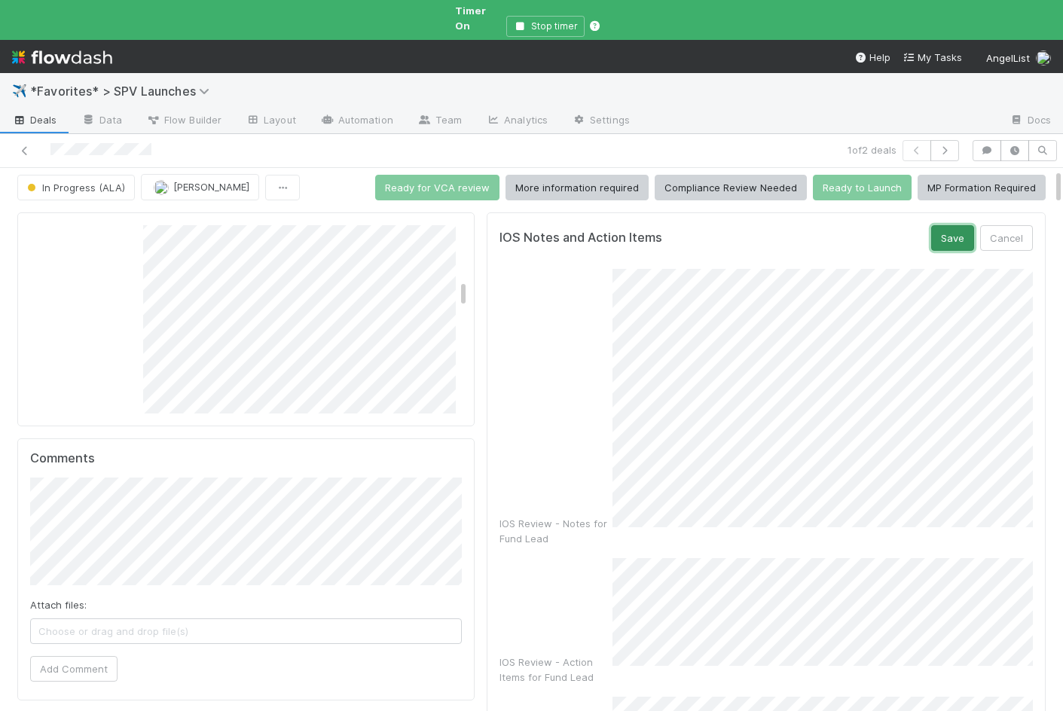
click at [946, 225] on button "Save" at bounding box center [952, 238] width 43 height 26
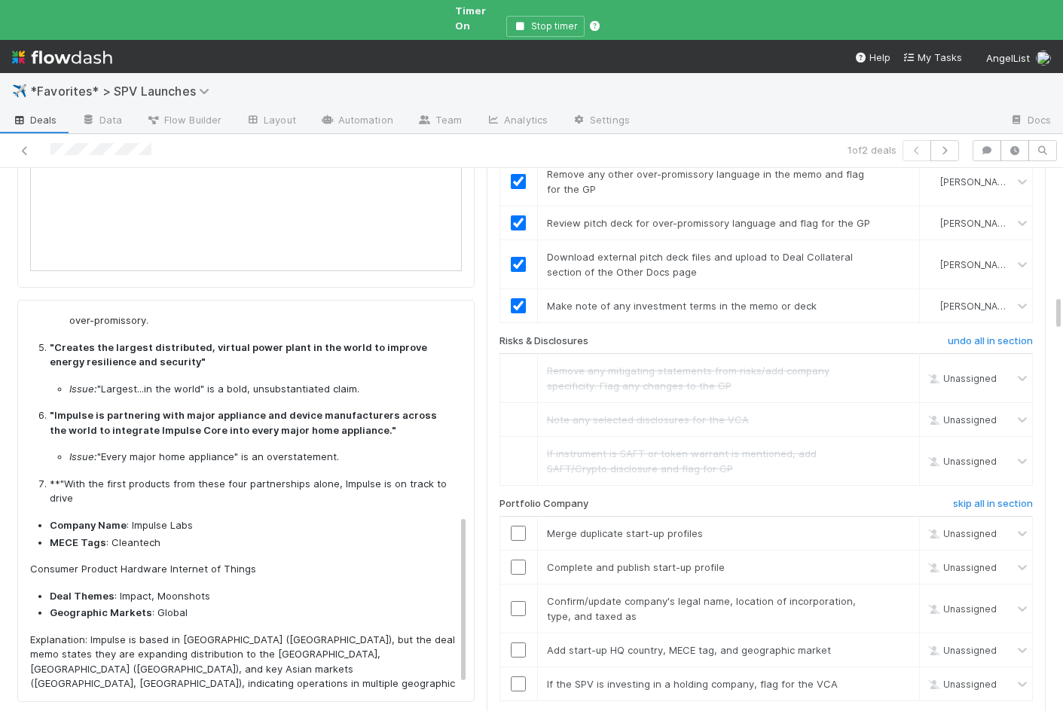
scroll to position [1868, 0]
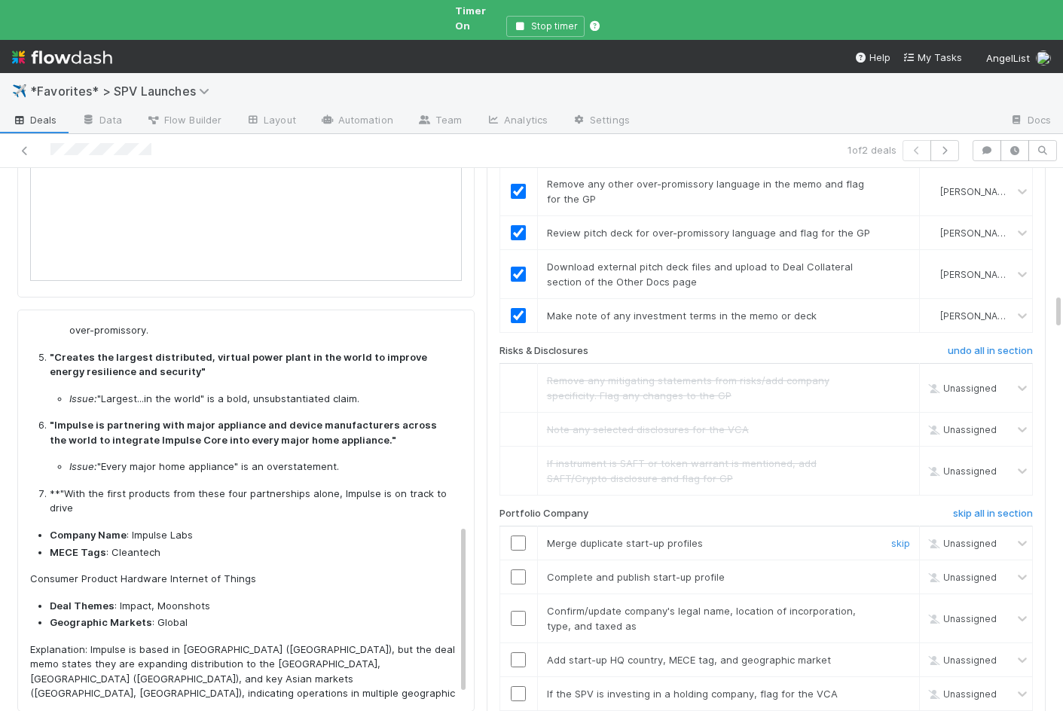
click at [515, 536] on input "checkbox" at bounding box center [518, 543] width 15 height 15
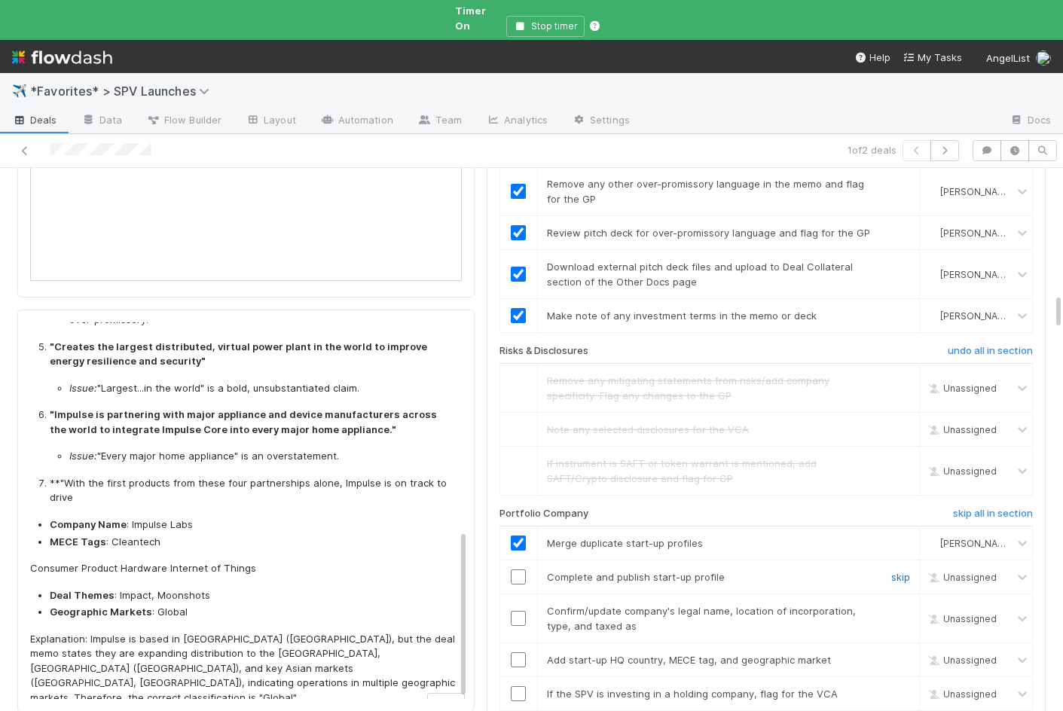
click at [899, 571] on link "skip" at bounding box center [900, 577] width 19 height 12
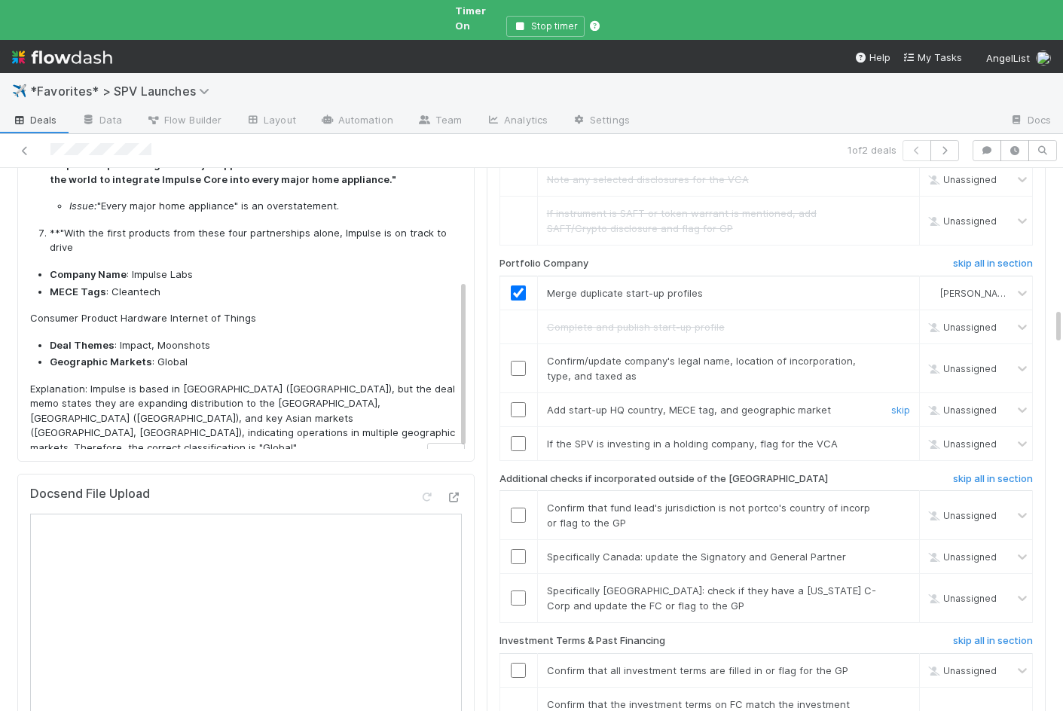
scroll to position [2119, 0]
click at [516, 360] on input "checkbox" at bounding box center [518, 367] width 15 height 15
click at [518, 402] on input "checkbox" at bounding box center [518, 409] width 15 height 15
click at [968, 472] on h6 "skip all in section" at bounding box center [993, 478] width 80 height 12
click at [904, 437] on link "skip" at bounding box center [900, 443] width 19 height 12
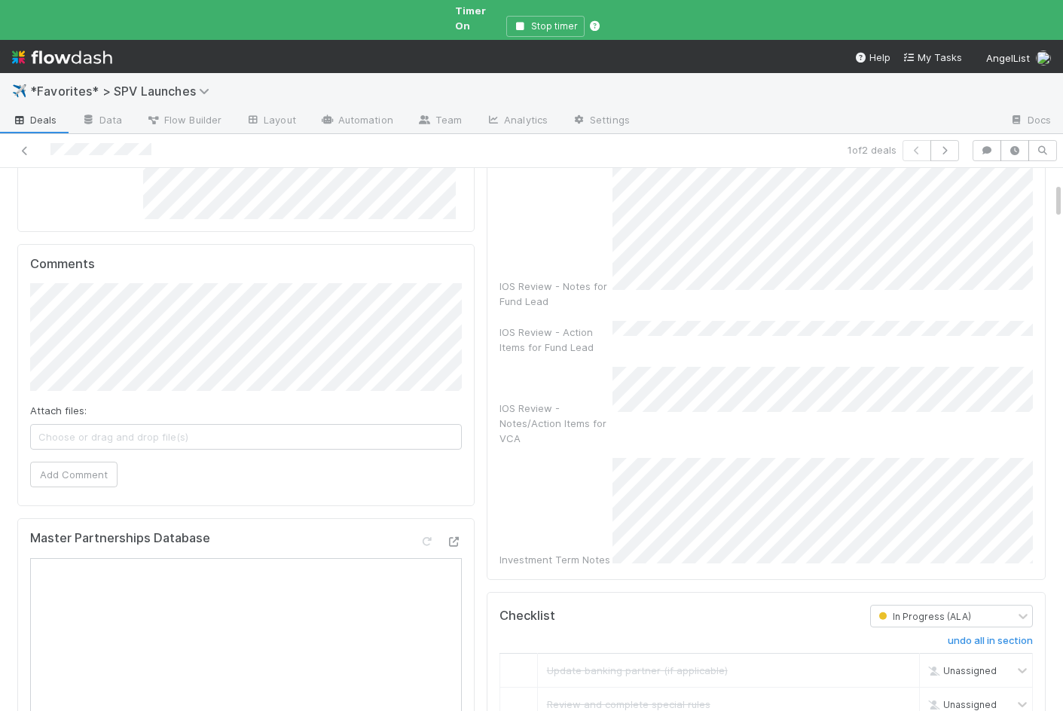
scroll to position [216, 0]
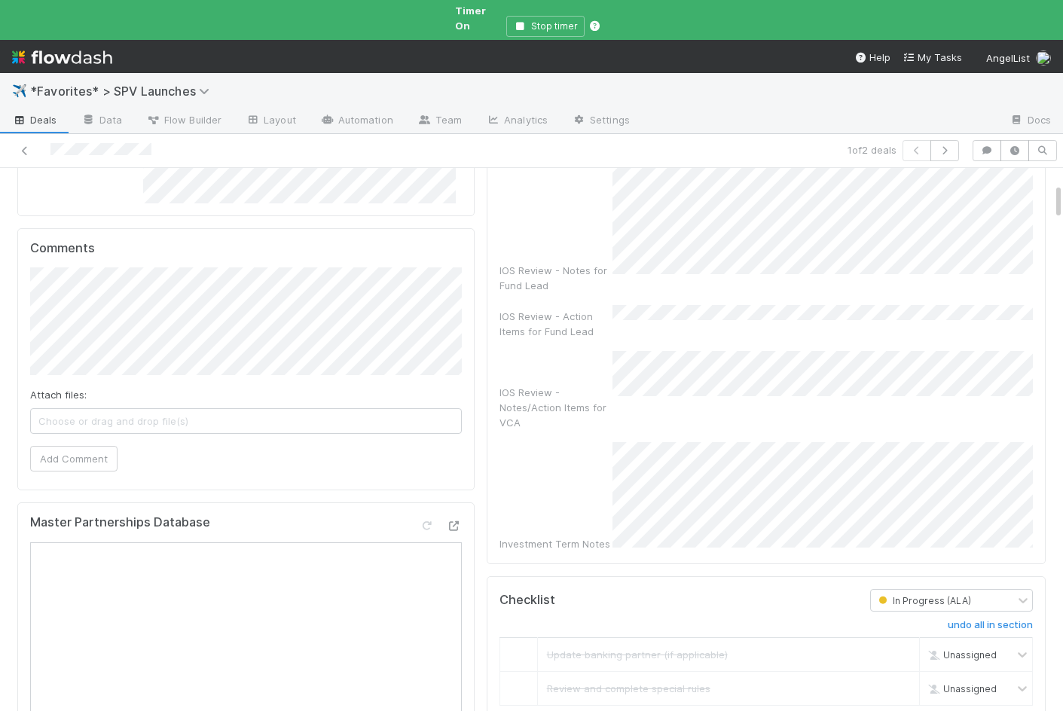
click at [601, 385] on div "IOS Review - Notes/Action Items for VCA" at bounding box center [556, 407] width 113 height 45
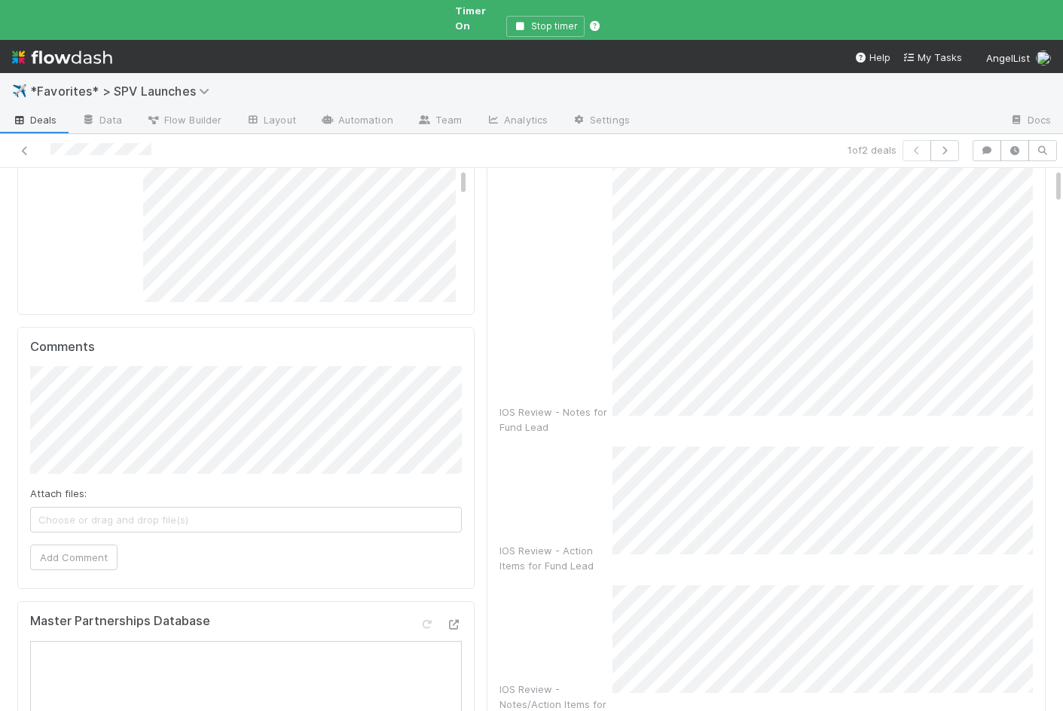
scroll to position [0, 0]
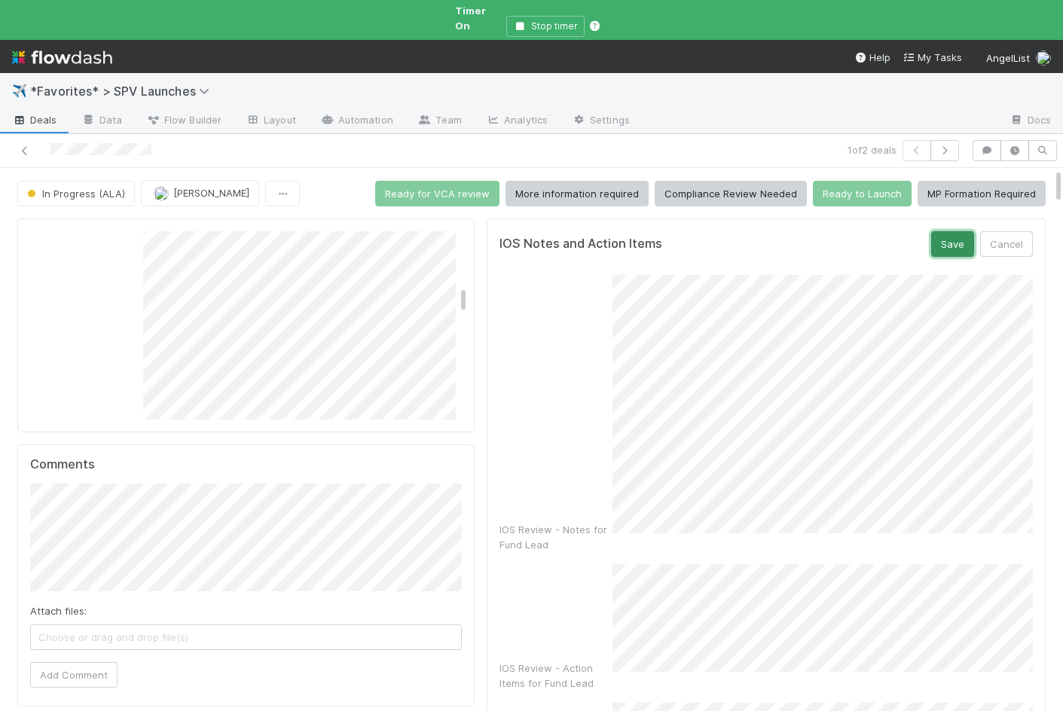
click at [958, 231] on button "Save" at bounding box center [952, 244] width 43 height 26
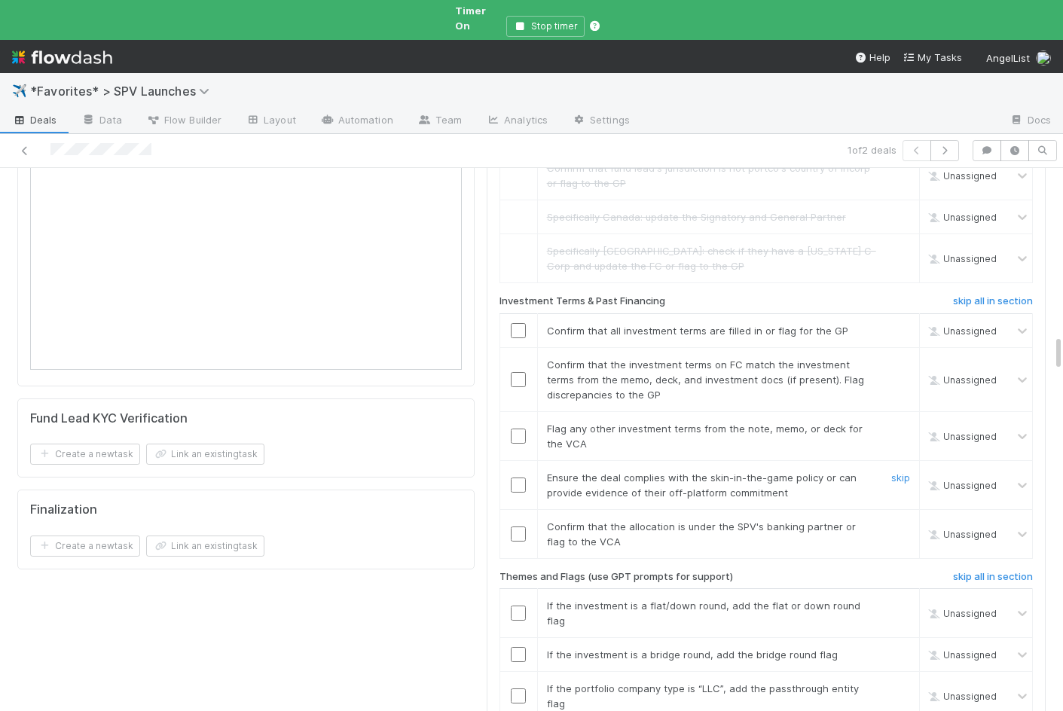
scroll to position [2511, 0]
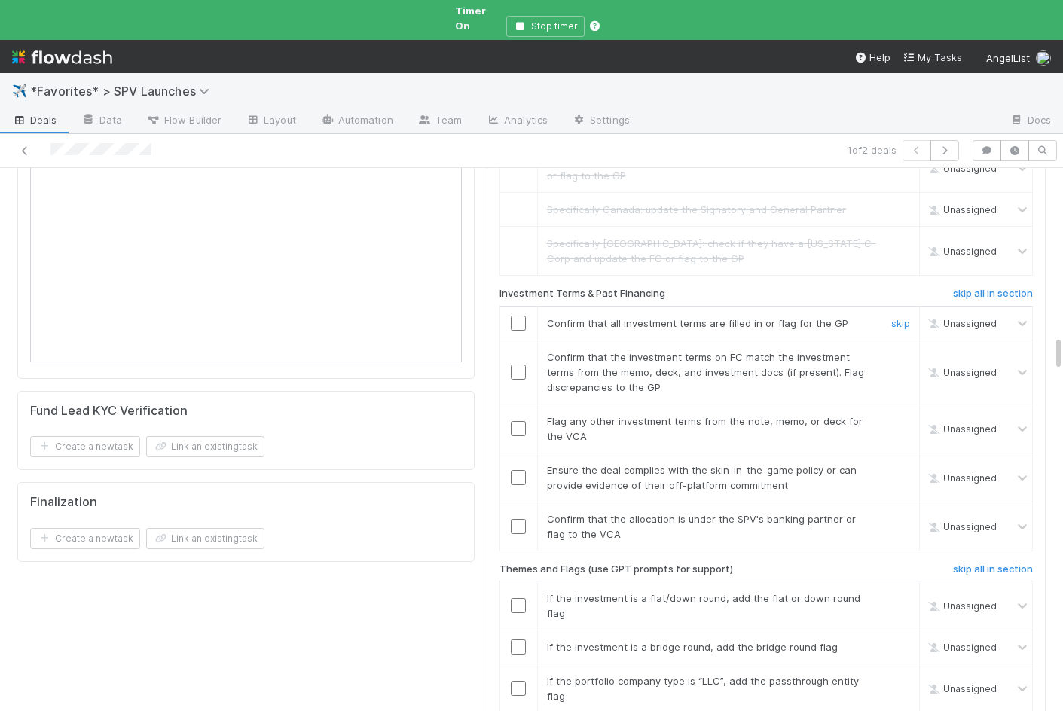
click at [518, 316] on input "checkbox" at bounding box center [518, 323] width 15 height 15
click at [518, 365] on input "checkbox" at bounding box center [518, 372] width 15 height 15
click at [902, 415] on link "skip" at bounding box center [900, 421] width 19 height 12
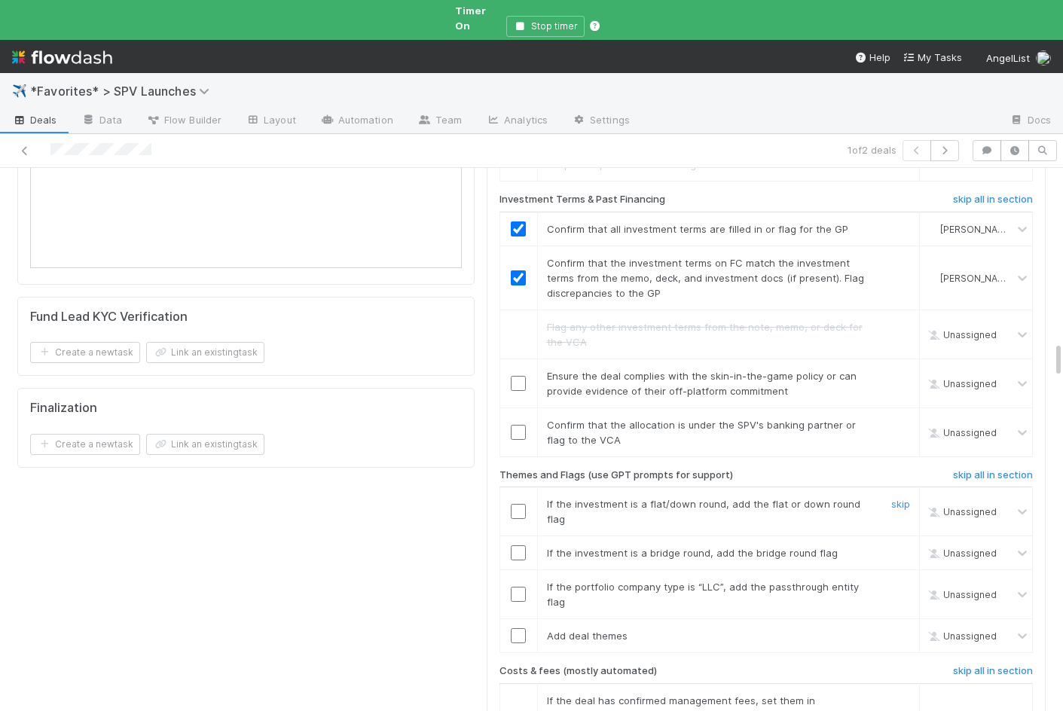
scroll to position [2606, 0]
click at [524, 375] on input "checkbox" at bounding box center [518, 382] width 15 height 15
click at [514, 424] on input "checkbox" at bounding box center [518, 431] width 15 height 15
click at [910, 497] on link "skip" at bounding box center [900, 503] width 19 height 12
click at [909, 546] on link "skip" at bounding box center [900, 552] width 19 height 12
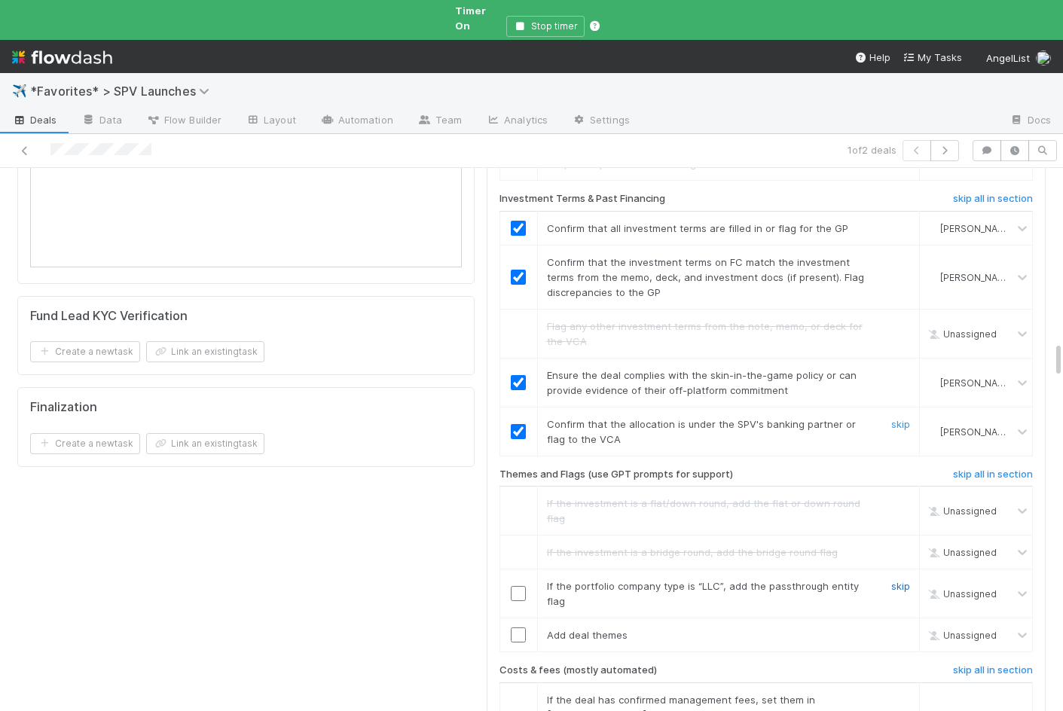
click at [909, 580] on link "skip" at bounding box center [900, 586] width 19 height 12
click at [513, 628] on input "checkbox" at bounding box center [518, 635] width 15 height 15
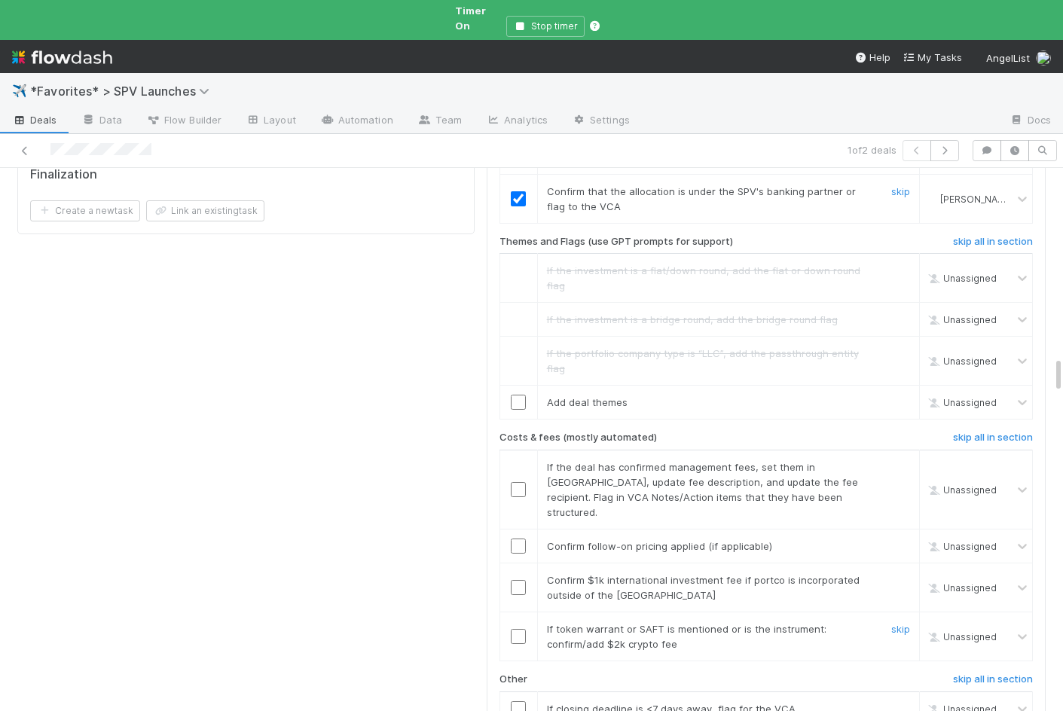
scroll to position [2847, 0]
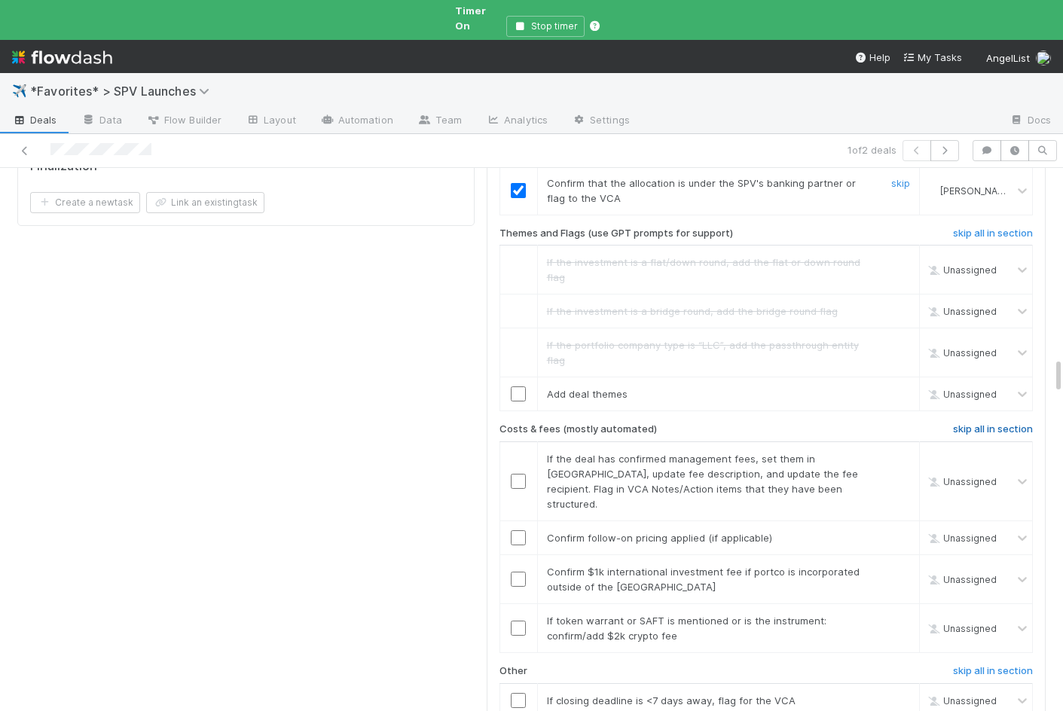
click at [963, 423] on h6 "skip all in section" at bounding box center [993, 429] width 80 height 12
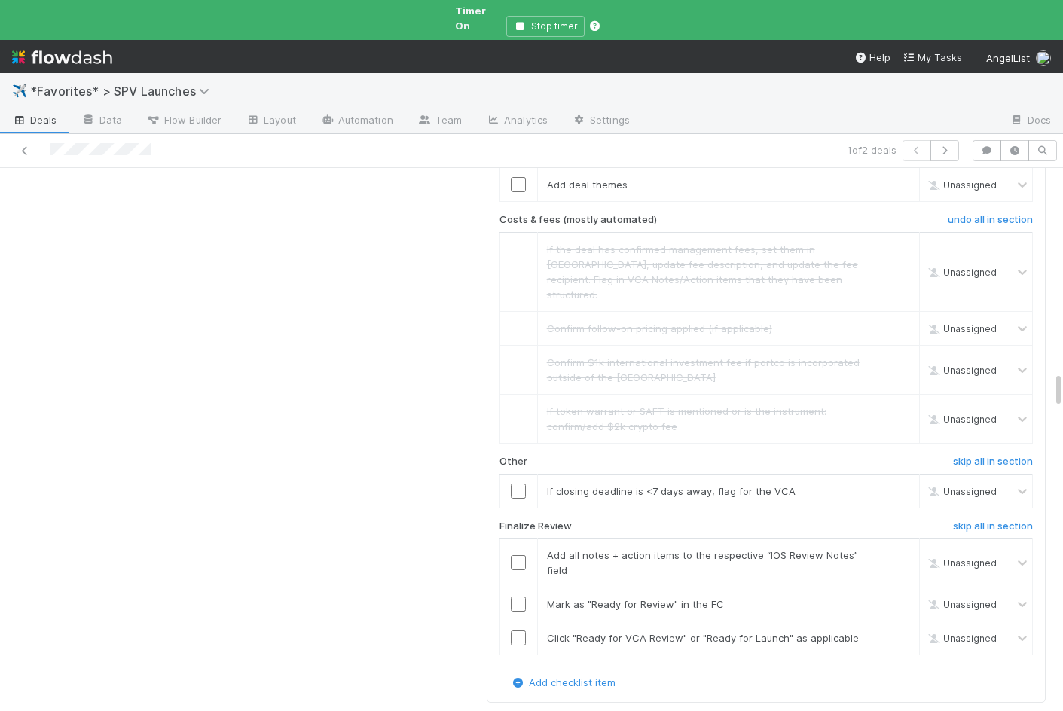
scroll to position [3074, 0]
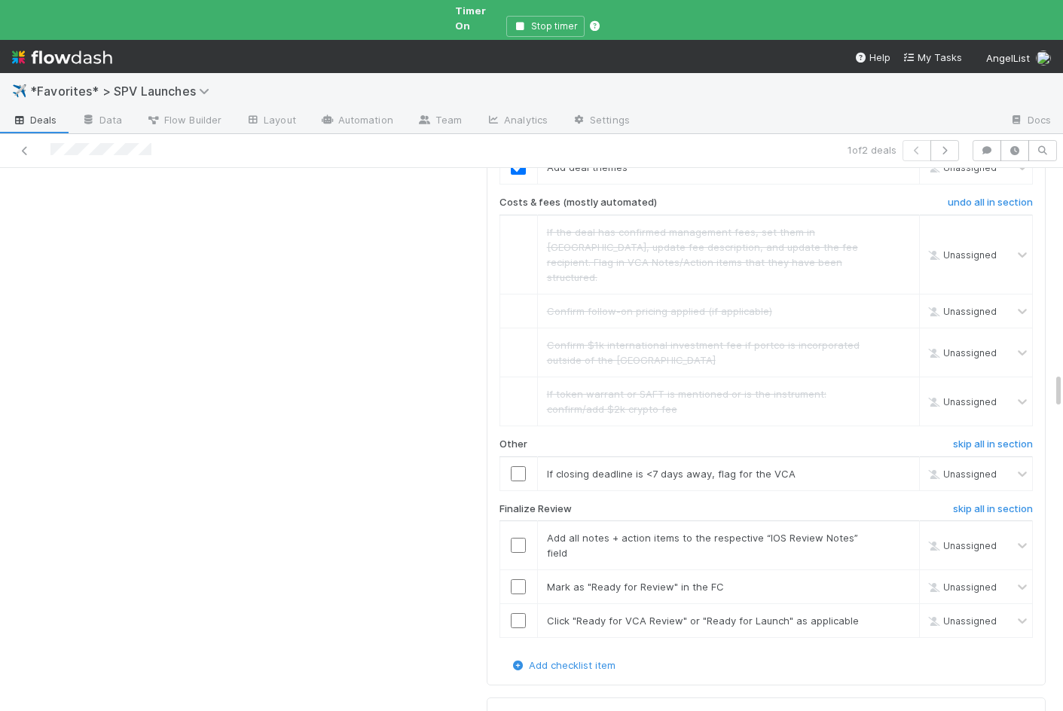
checkbox input "true"
click at [906, 468] on link "skip" at bounding box center [900, 474] width 19 height 12
click at [522, 538] on input "checkbox" at bounding box center [518, 545] width 15 height 15
click at [522, 579] on input "checkbox" at bounding box center [518, 586] width 15 height 15
click at [522, 613] on input "checkbox" at bounding box center [518, 620] width 15 height 15
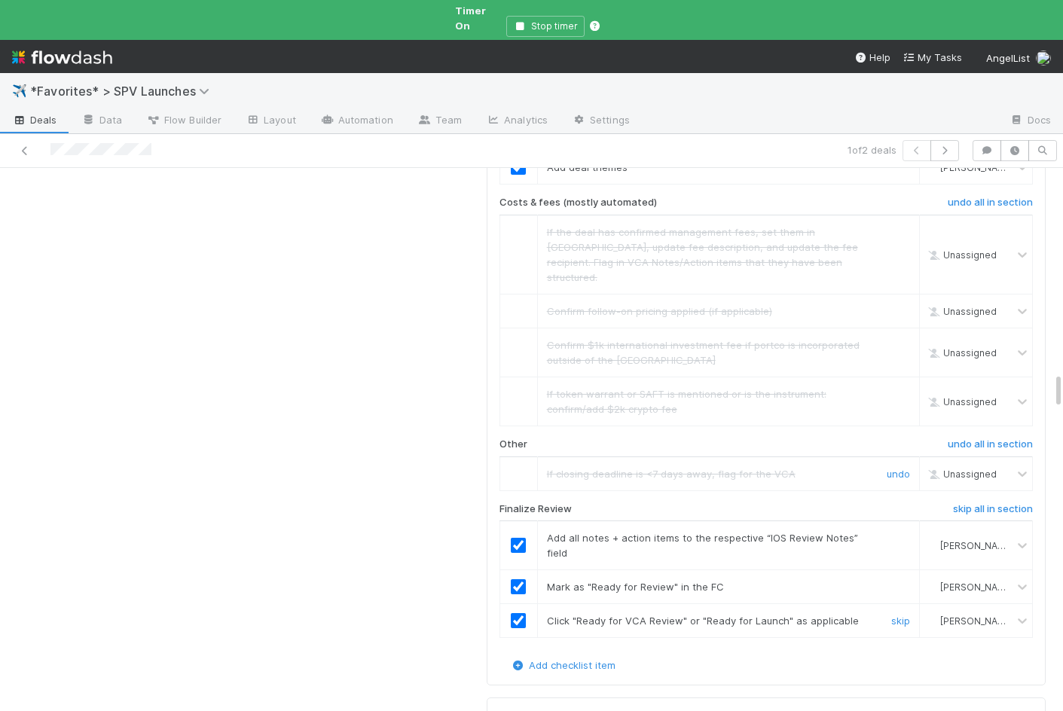
click at [901, 468] on link "undo" at bounding box center [898, 474] width 23 height 12
click at [901, 468] on link "skip" at bounding box center [900, 474] width 19 height 12
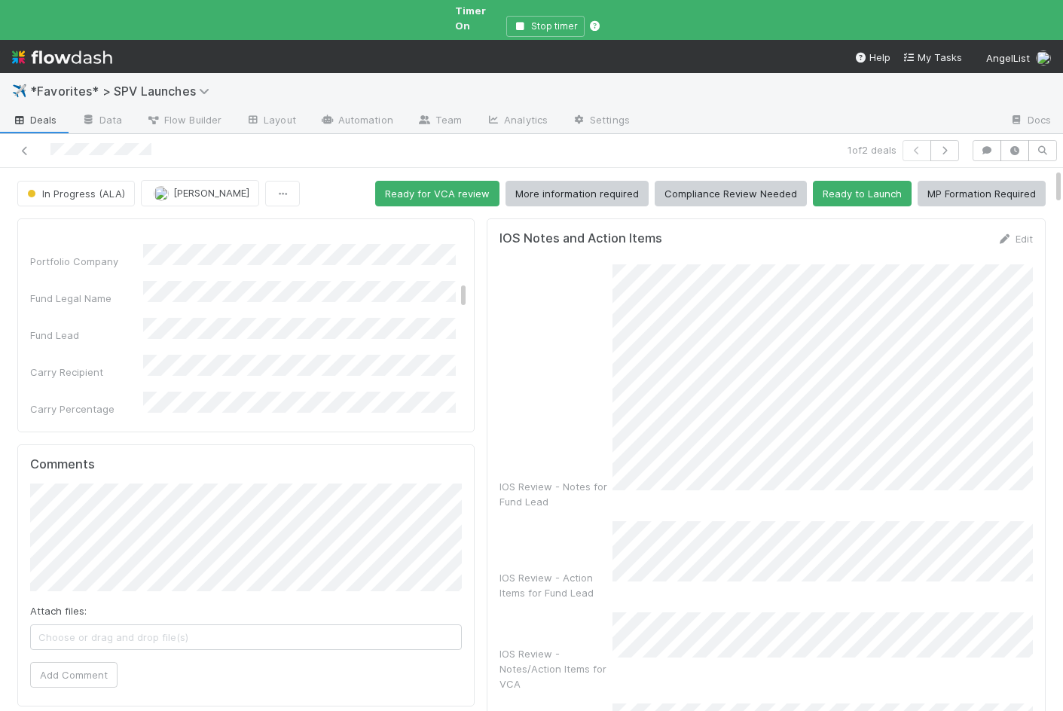
scroll to position [0, 0]
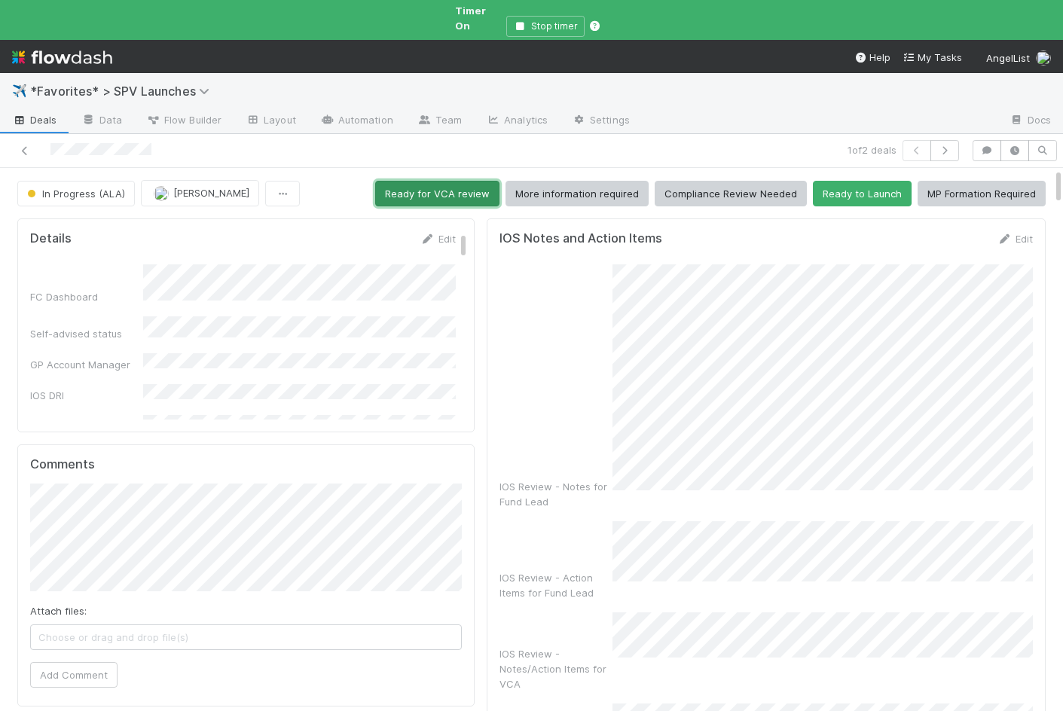
click at [446, 185] on button "Ready for VCA review" at bounding box center [437, 194] width 124 height 26
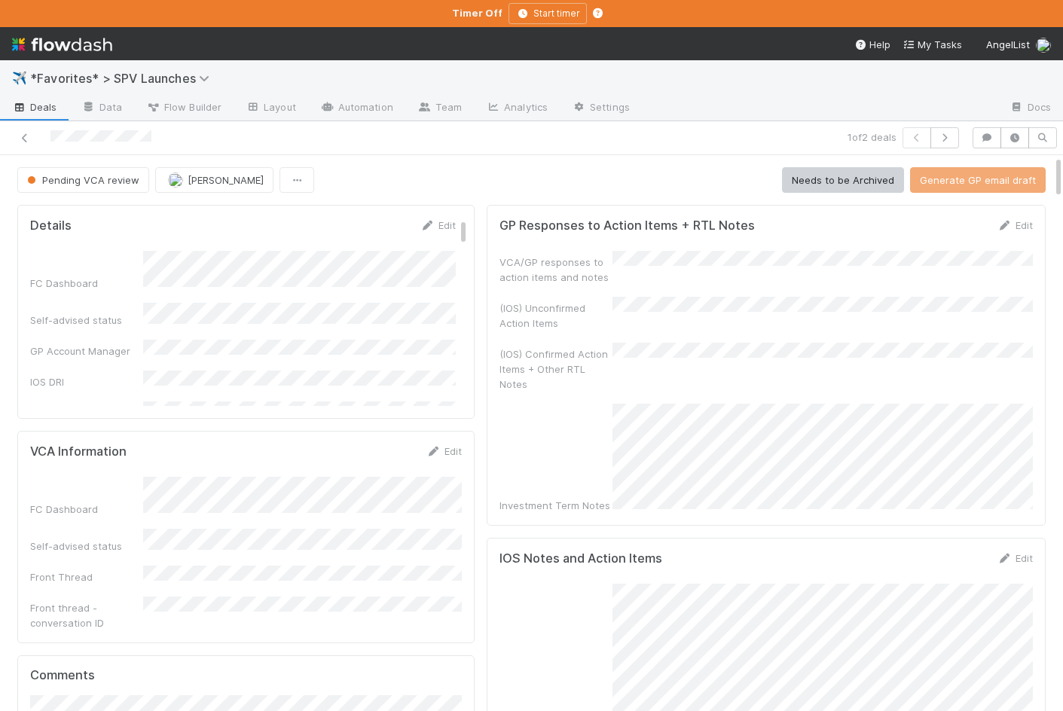
click at [34, 106] on span "Deals" at bounding box center [34, 106] width 45 height 15
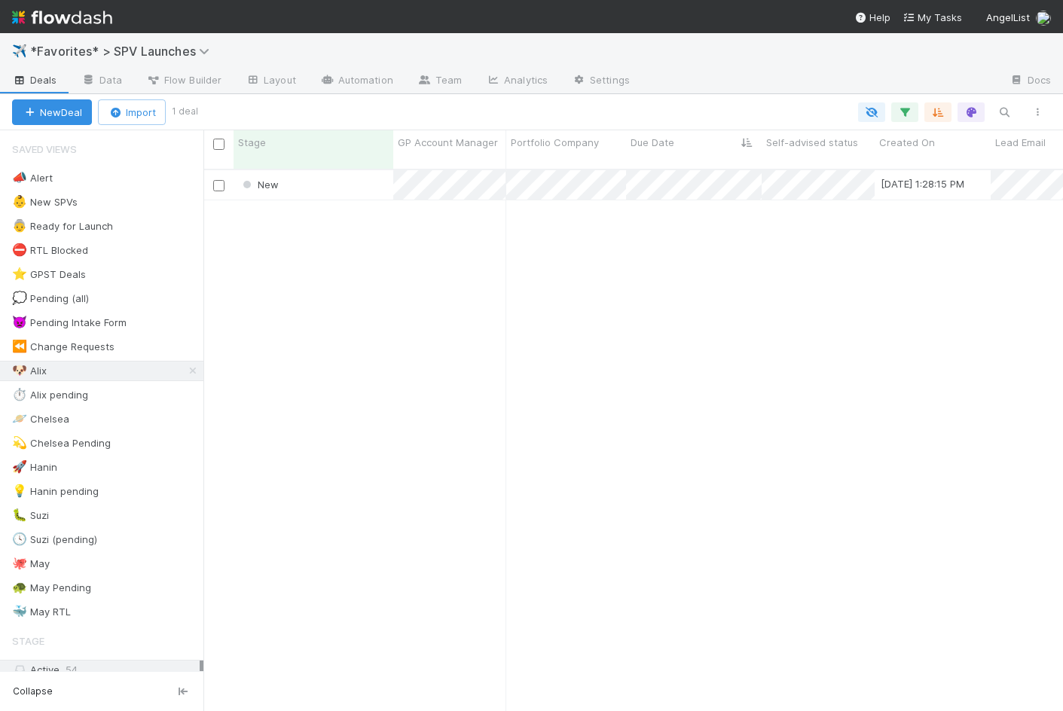
scroll to position [554, 860]
